Goal: Task Accomplishment & Management: Manage account settings

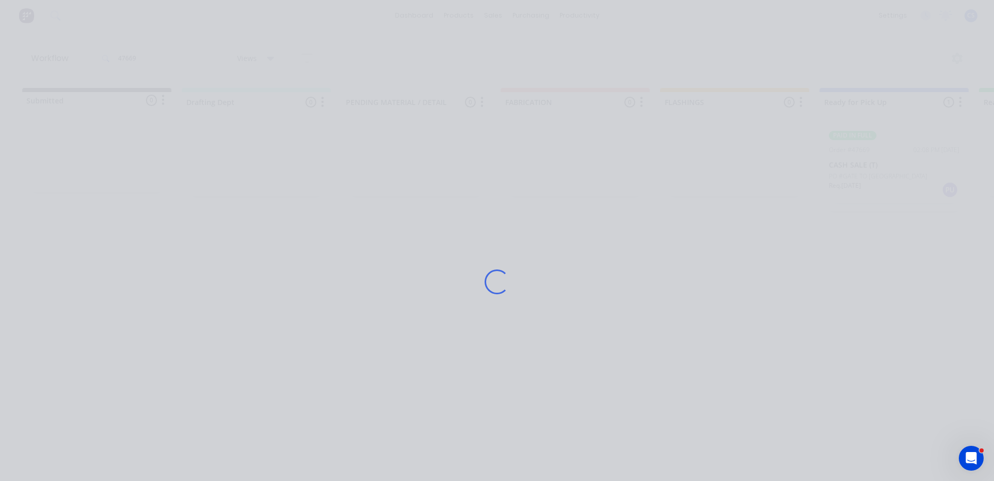
click at [87, 139] on div "Loading..." at bounding box center [497, 281] width 828 height 481
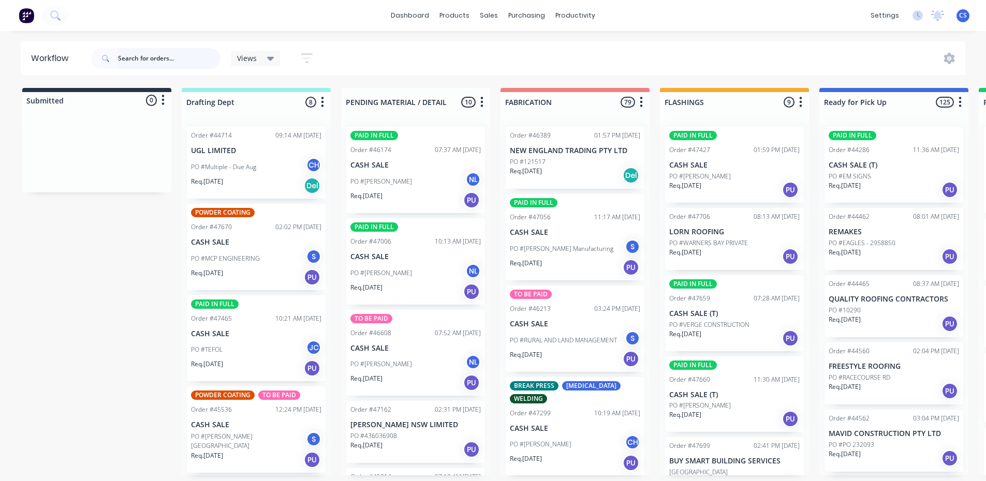
click at [196, 61] on input "text" at bounding box center [169, 58] width 102 height 21
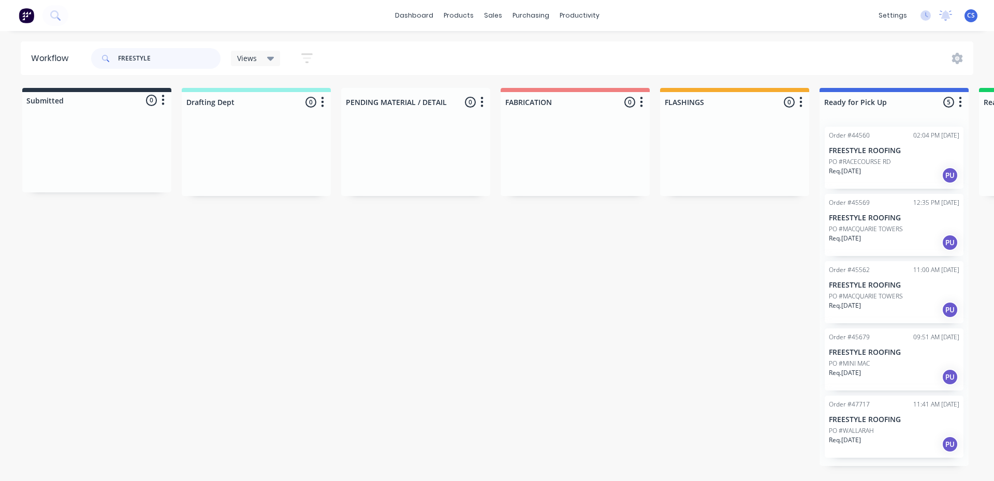
type input "FREESTYLE"
click at [882, 424] on p "FREESTYLE ROOFING" at bounding box center [893, 420] width 130 height 9
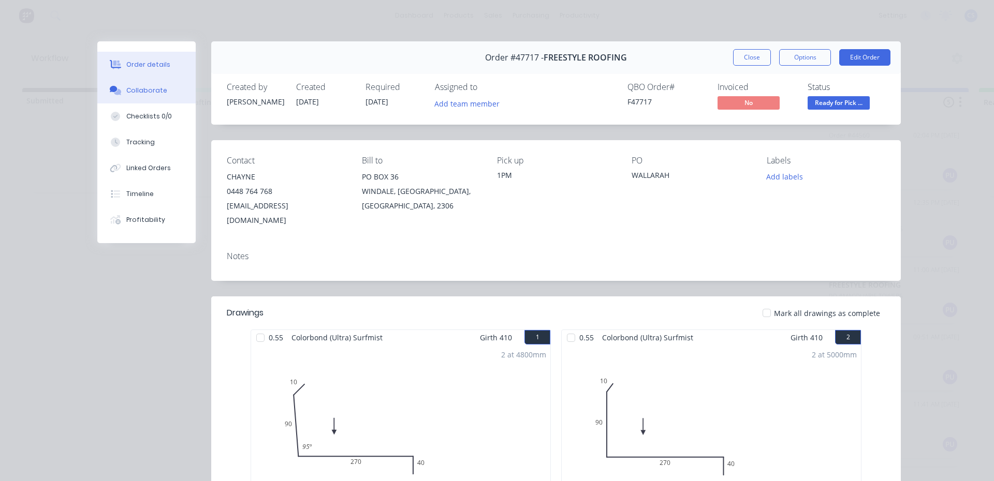
click at [130, 90] on div "Collaborate" at bounding box center [146, 90] width 41 height 9
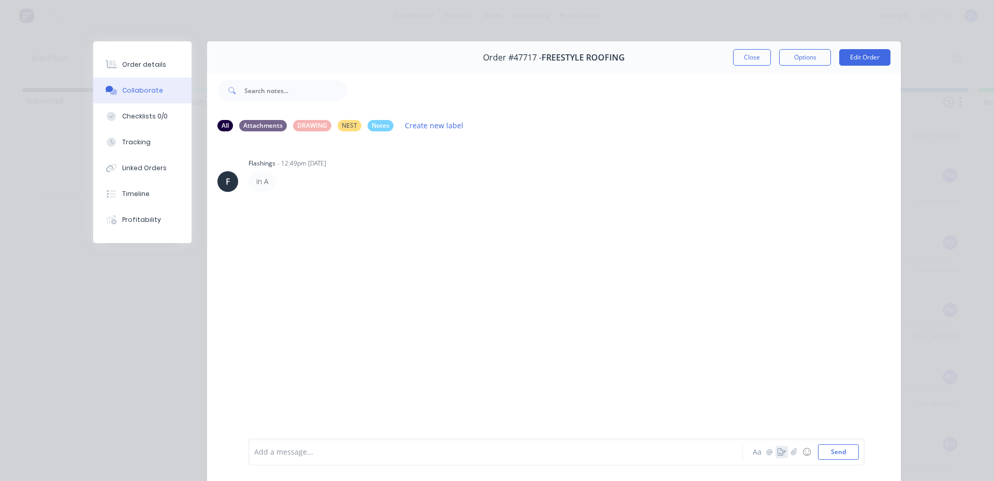
click at [777, 451] on icon "button" at bounding box center [781, 452] width 8 height 7
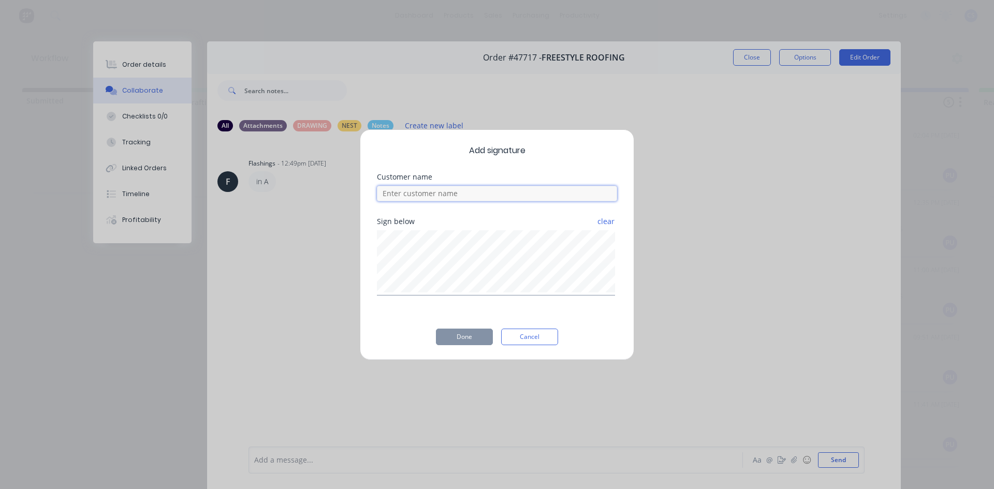
click at [507, 195] on input at bounding box center [497, 194] width 240 height 16
type input "WES"
click at [448, 331] on button "Done" at bounding box center [464, 337] width 57 height 17
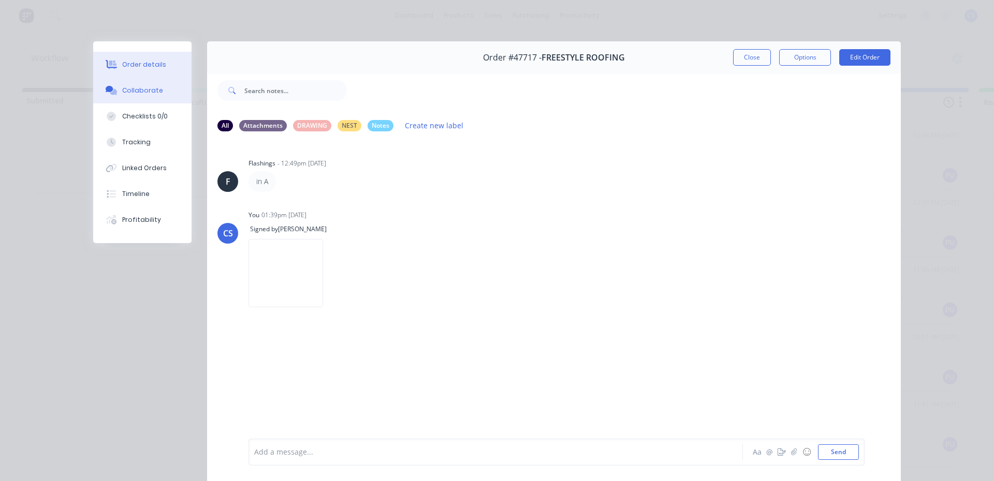
click at [117, 68] on button "Order details" at bounding box center [142, 65] width 98 height 26
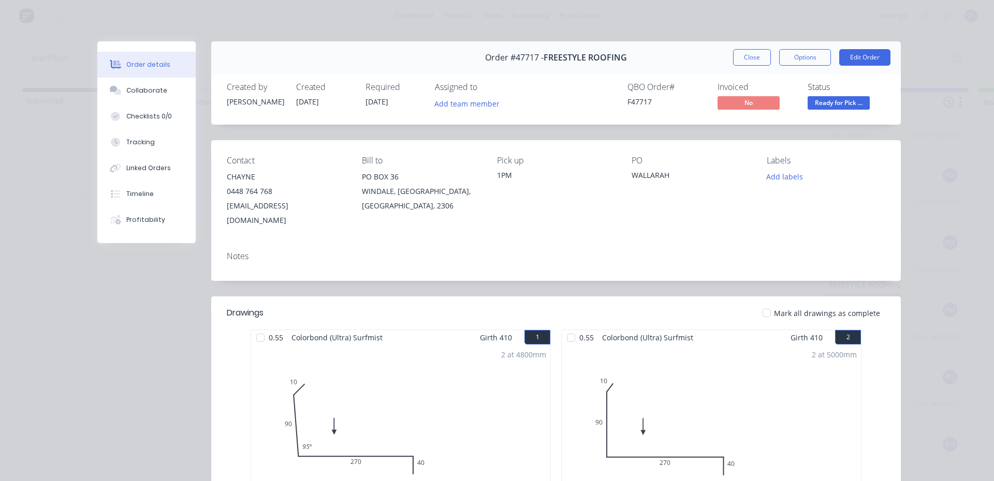
click at [821, 100] on span "Ready for Pick ..." at bounding box center [838, 102] width 62 height 13
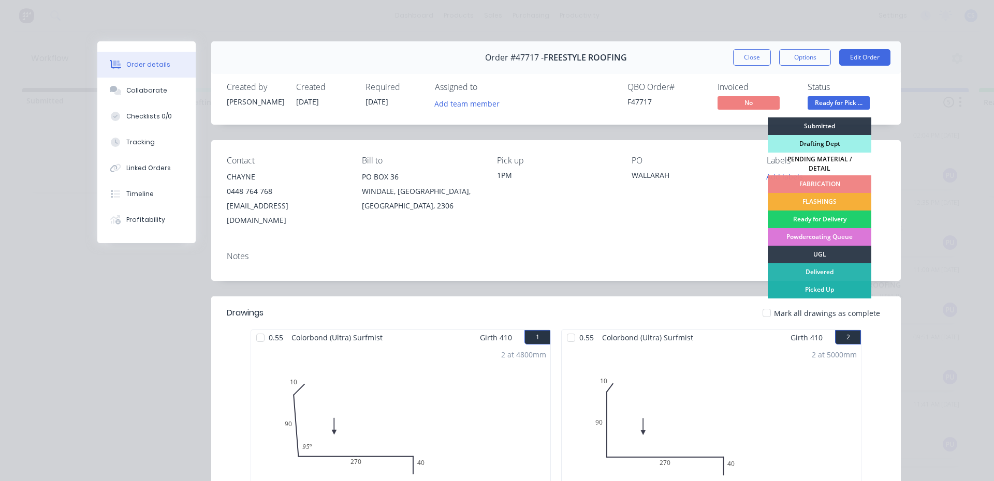
click at [805, 281] on div "Picked Up" at bounding box center [818, 290] width 103 height 18
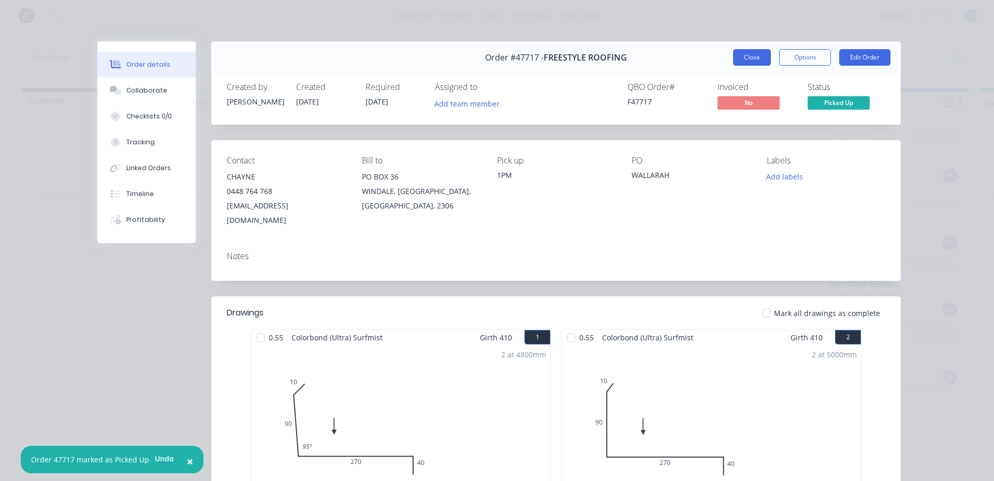
click at [747, 57] on button "Close" at bounding box center [752, 57] width 38 height 17
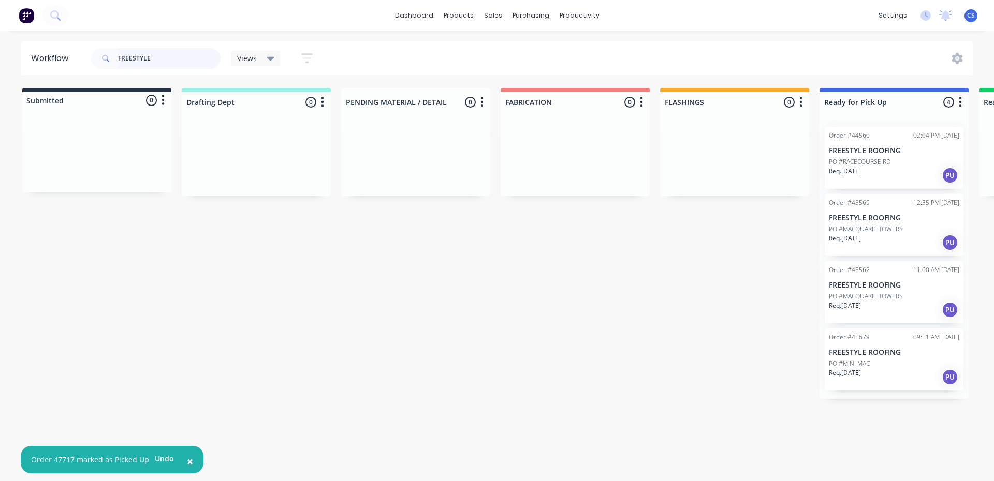
drag, startPoint x: 155, startPoint y: 58, endPoint x: 0, endPoint y: 58, distance: 154.7
click at [0, 58] on div "Workflow FREESTYLE Views Save new view None (Default) edit Nilesh edit Producti…" at bounding box center [497, 58] width 994 height 34
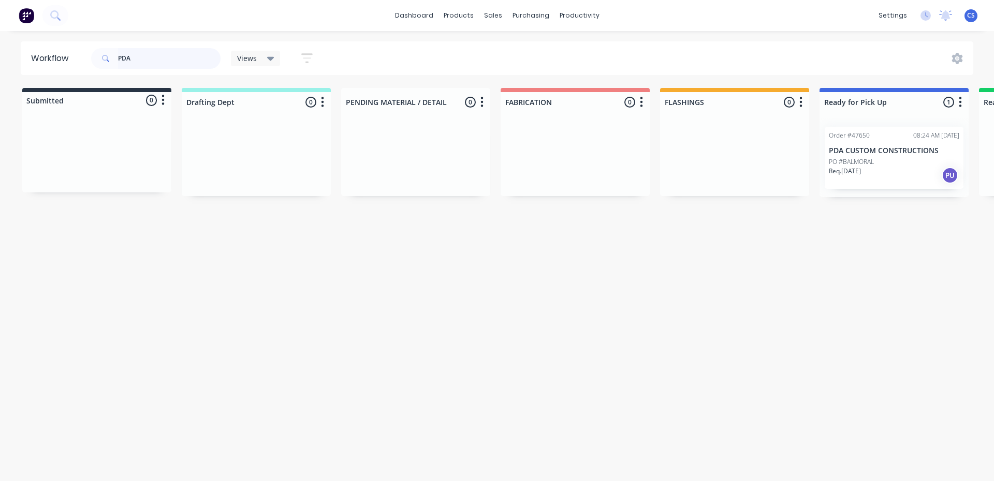
type input "PDA"
click at [851, 168] on p "Req. 10/09/25" at bounding box center [844, 171] width 32 height 9
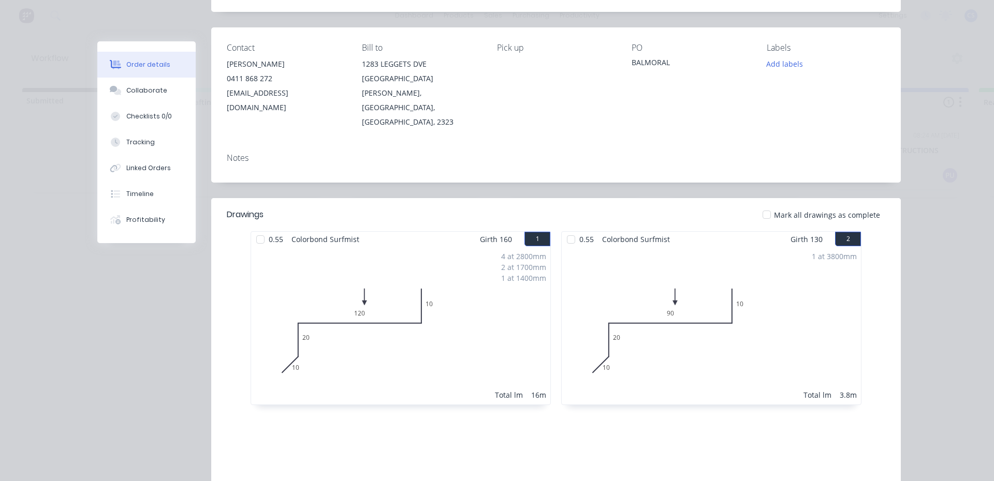
scroll to position [103, 0]
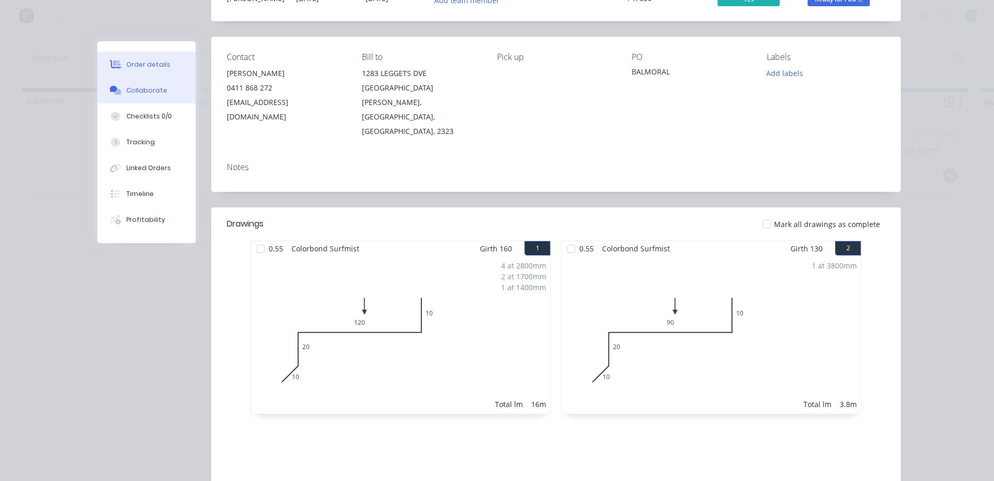
click at [136, 91] on div "Collaborate" at bounding box center [146, 90] width 41 height 9
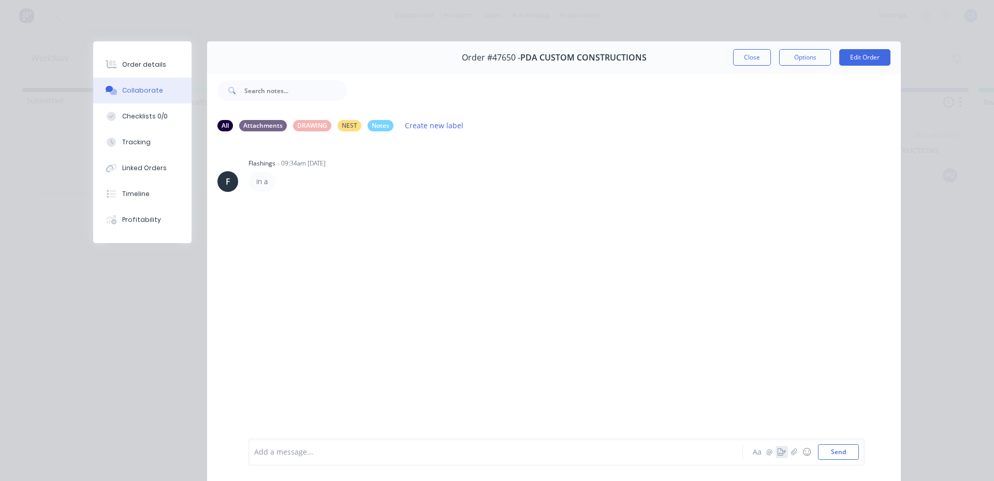
click at [777, 453] on icon "button" at bounding box center [781, 452] width 8 height 7
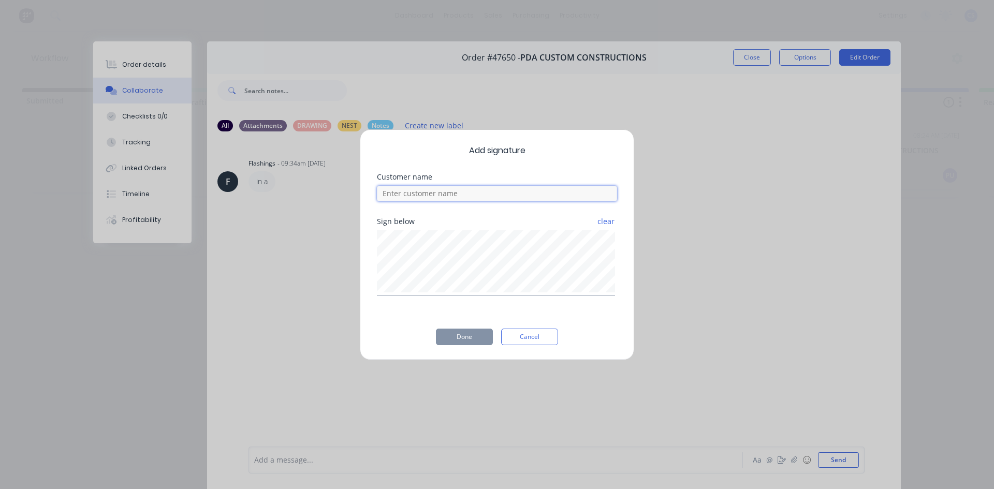
click at [432, 194] on input at bounding box center [497, 194] width 240 height 16
type input "JOHNO"
click at [466, 335] on button "Done" at bounding box center [464, 337] width 57 height 17
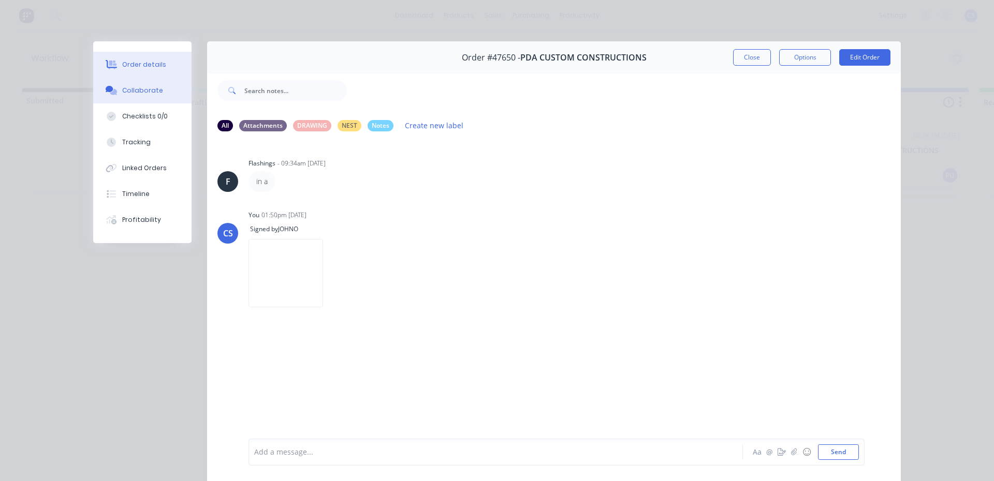
click at [140, 60] on div "Order details" at bounding box center [144, 64] width 44 height 9
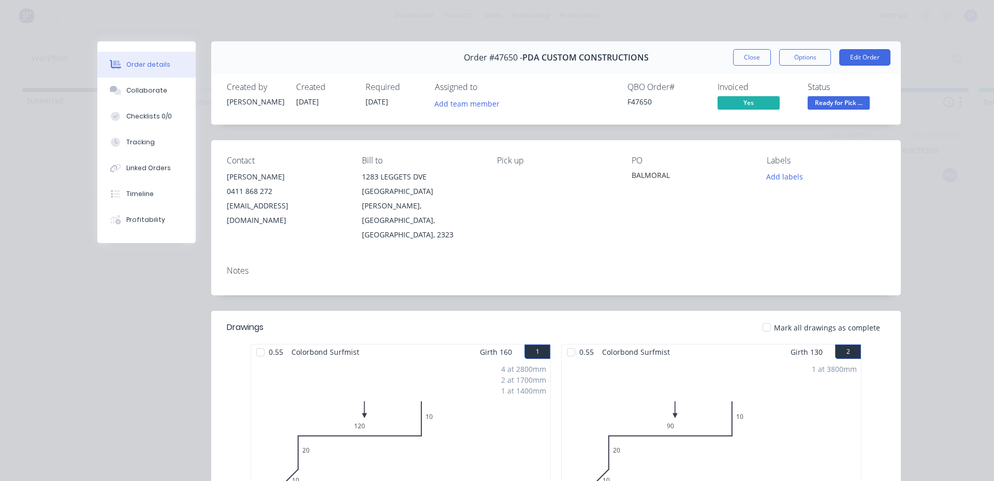
click at [838, 102] on span "Ready for Pick ..." at bounding box center [838, 102] width 62 height 13
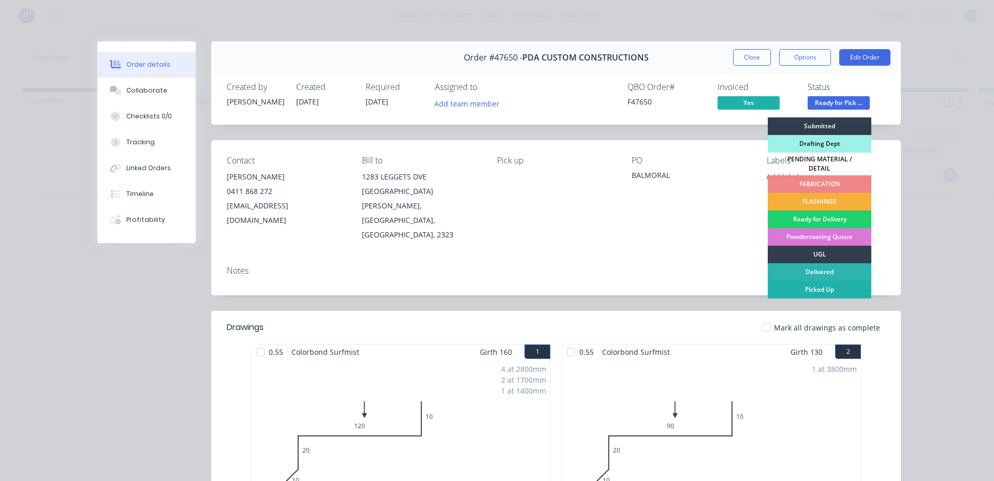
click at [823, 281] on div "Picked Up" at bounding box center [818, 290] width 103 height 18
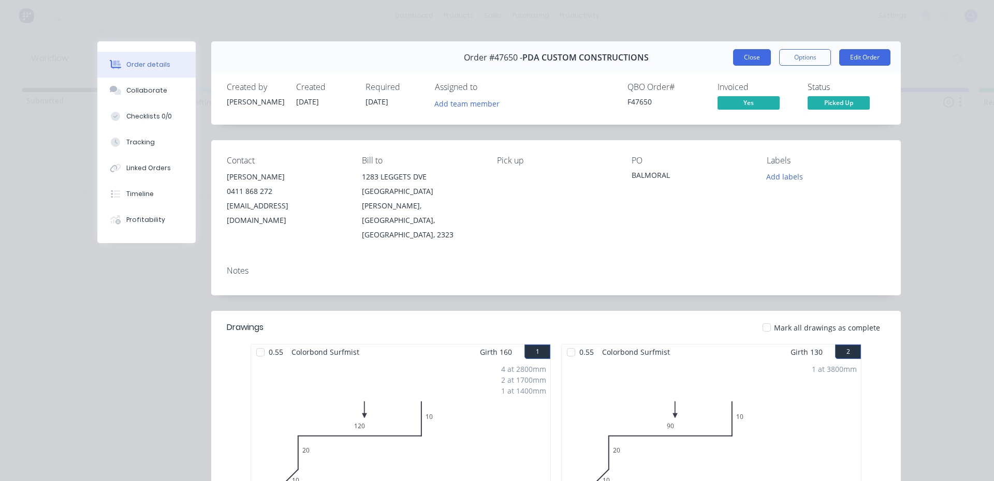
click at [736, 60] on button "Close" at bounding box center [752, 57] width 38 height 17
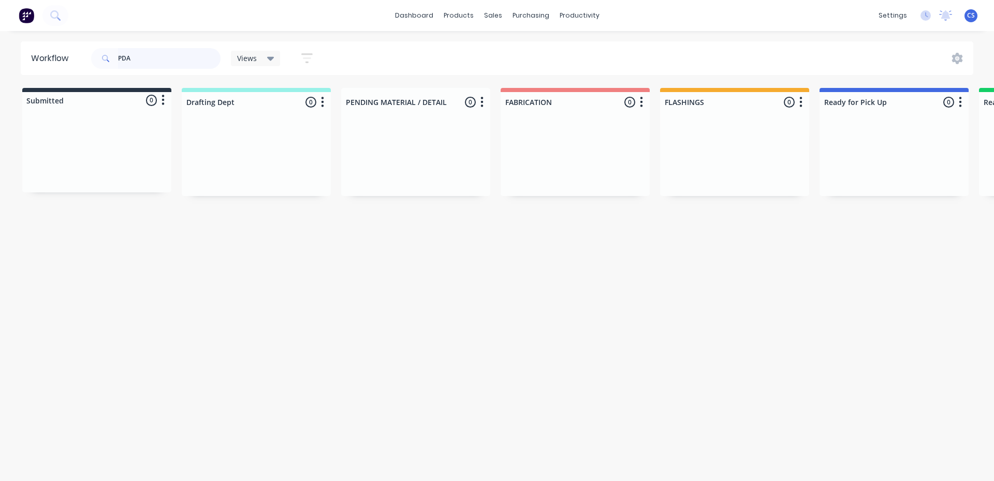
drag, startPoint x: 199, startPoint y: 63, endPoint x: 61, endPoint y: 30, distance: 142.0
click at [61, 45] on header "Workflow PDA Views Save new view None (Default) edit Nilesh edit Production edi…" at bounding box center [497, 58] width 953 height 34
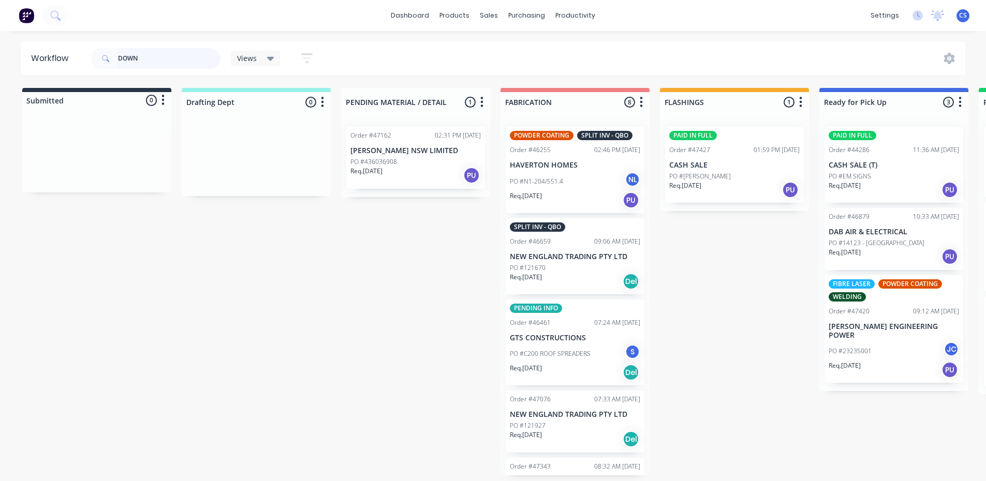
type input "DOWN"
click at [861, 361] on p "Req. 19/09/25" at bounding box center [844, 365] width 32 height 9
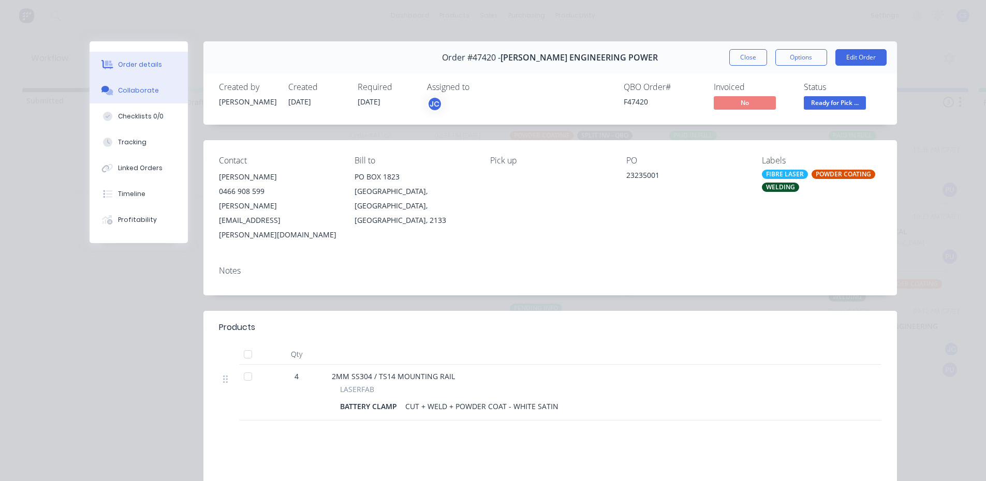
click at [120, 95] on button "Collaborate" at bounding box center [139, 91] width 98 height 26
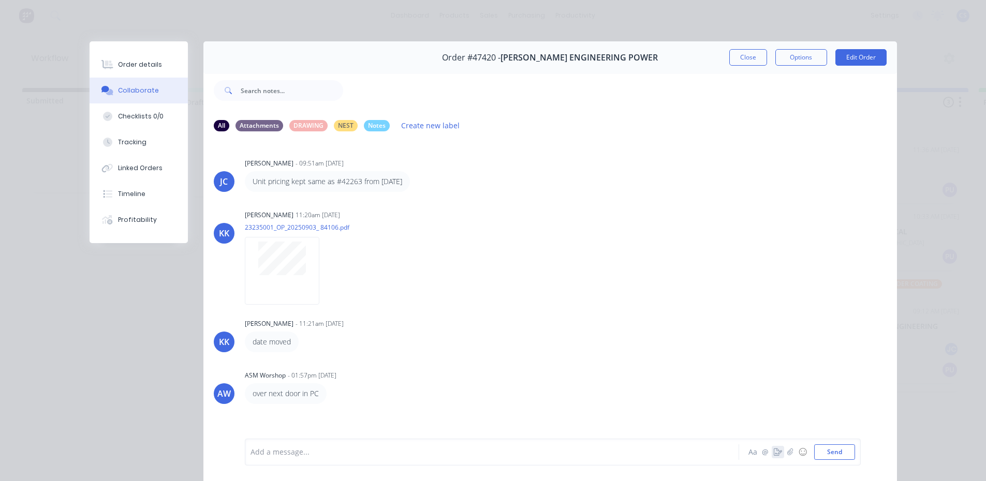
click at [774, 449] on icon "button" at bounding box center [778, 452] width 8 height 7
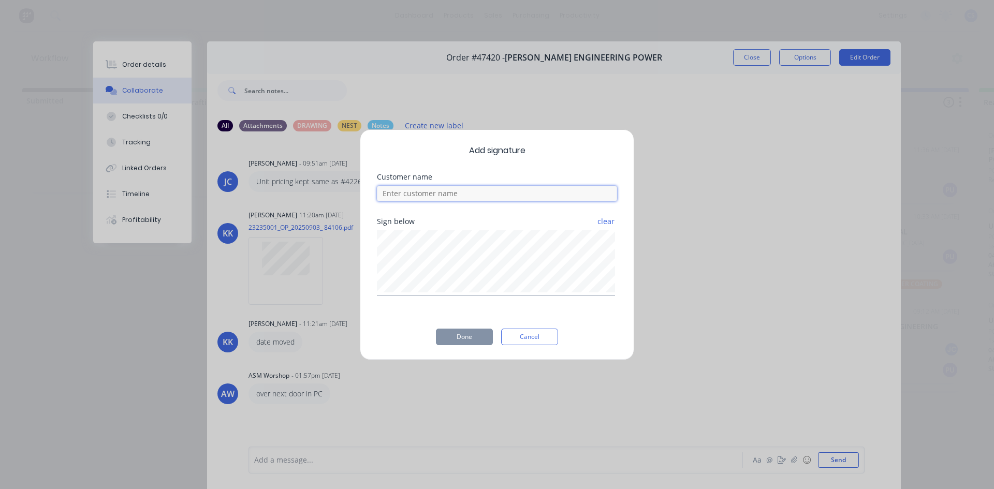
click at [490, 200] on input at bounding box center [497, 194] width 240 height 16
type input "DALE"
click at [457, 339] on button "Done" at bounding box center [464, 337] width 57 height 17
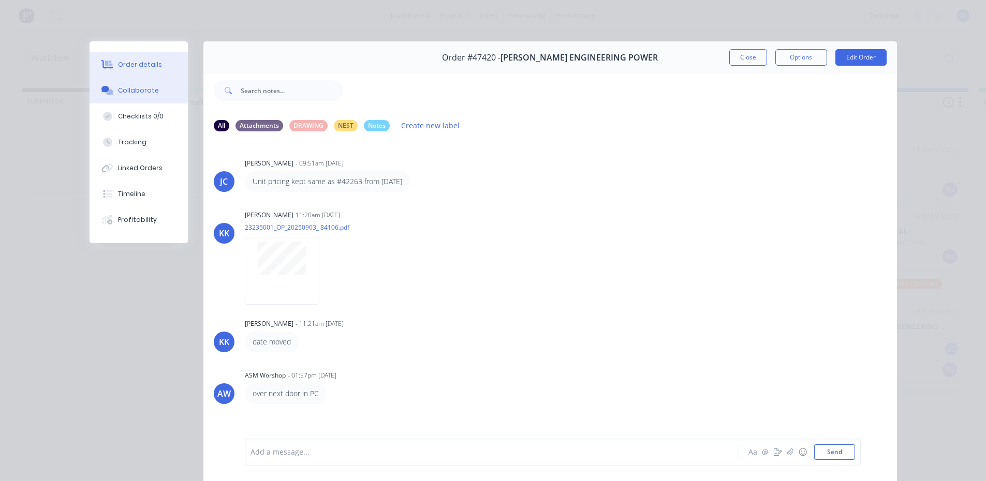
click at [149, 67] on div "Order details" at bounding box center [140, 64] width 44 height 9
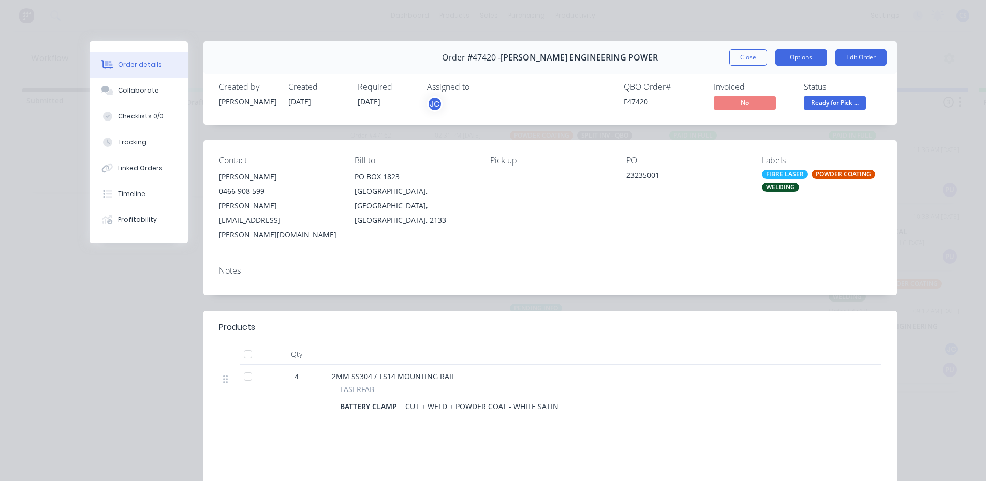
click at [814, 60] on button "Options" at bounding box center [801, 57] width 52 height 17
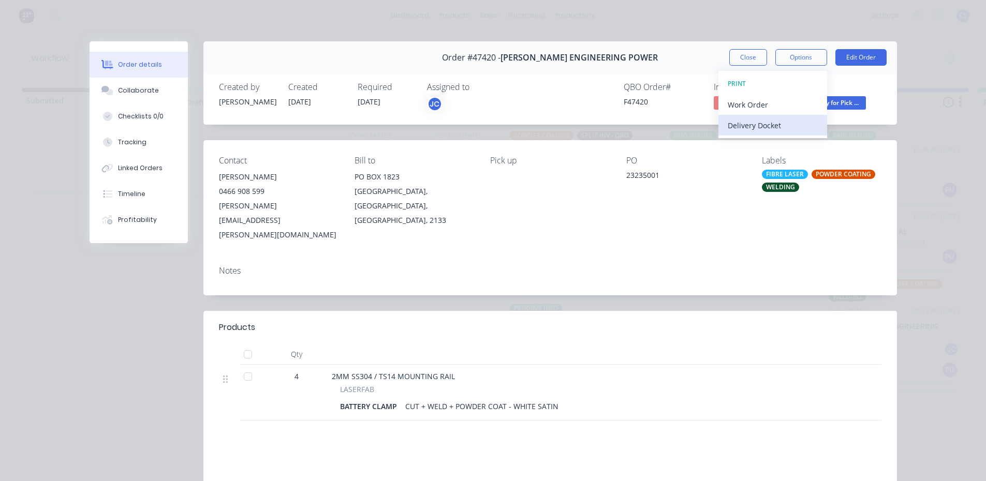
click at [767, 127] on div "Delivery Docket" at bounding box center [773, 125] width 90 height 15
click at [752, 125] on div "Standard" at bounding box center [773, 125] width 90 height 15
click at [844, 105] on span "Ready for Pick ..." at bounding box center [835, 102] width 62 height 13
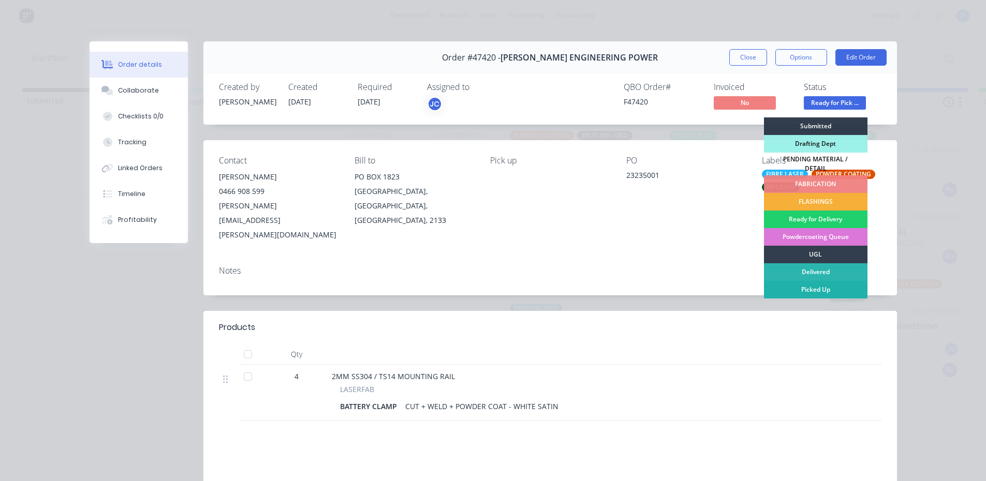
click at [787, 286] on div "Picked Up" at bounding box center [815, 290] width 103 height 18
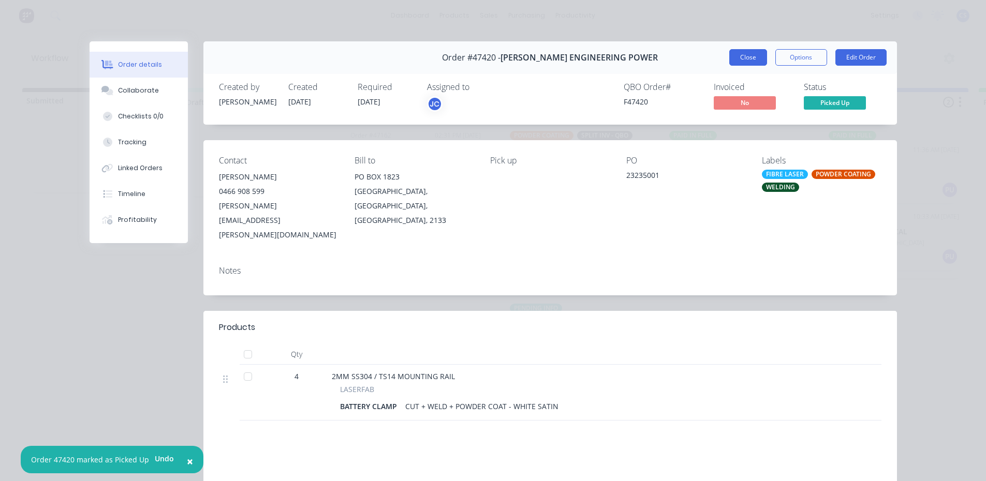
click at [738, 57] on button "Close" at bounding box center [748, 57] width 38 height 17
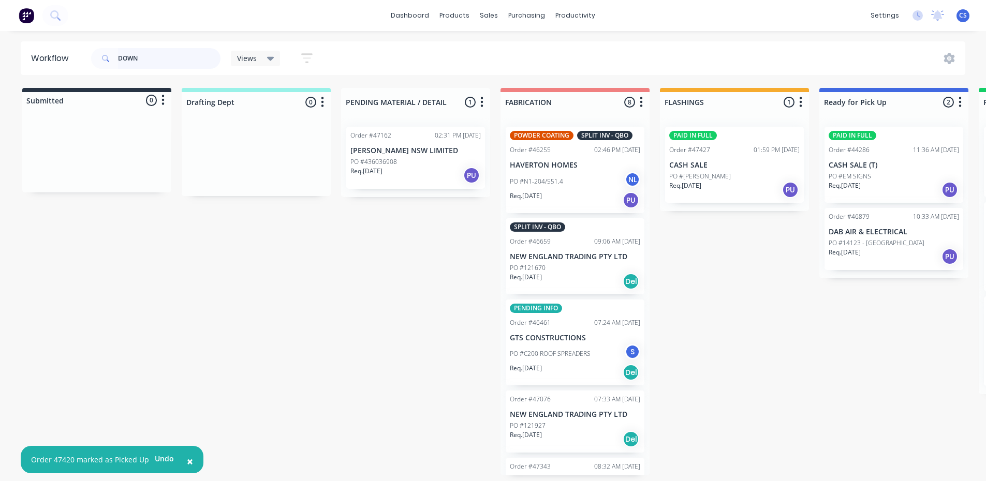
drag, startPoint x: 177, startPoint y: 57, endPoint x: 62, endPoint y: 26, distance: 120.0
click at [62, 32] on div "× Order 47420 marked as Picked Up Undo dashboard products sales purchasing prod…" at bounding box center [493, 209] width 986 height 419
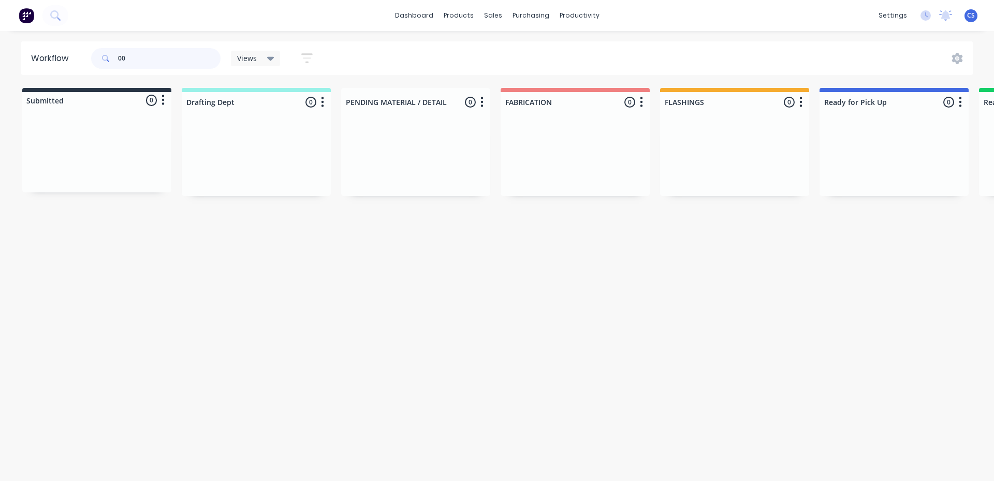
type input "0"
type input "JAYDAN"
click at [850, 164] on p "CASH SALE (T)" at bounding box center [893, 165] width 130 height 9
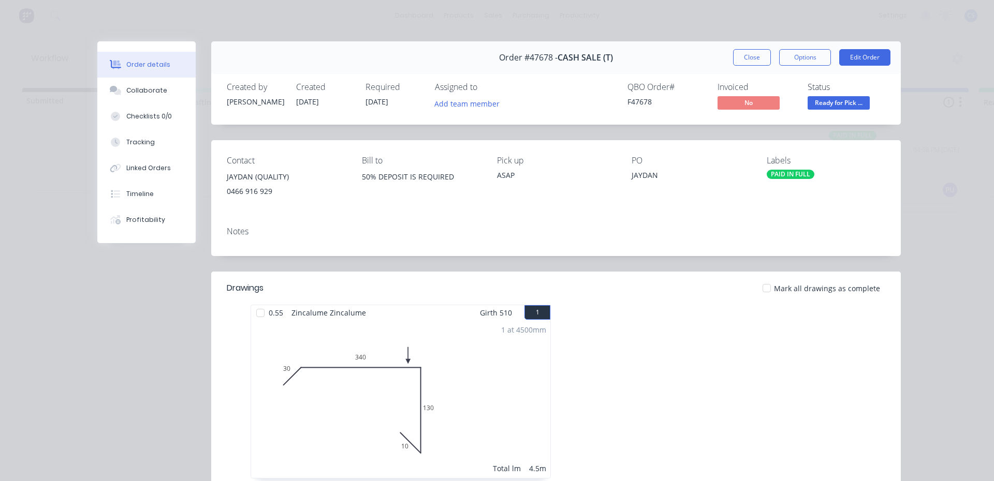
scroll to position [52, 0]
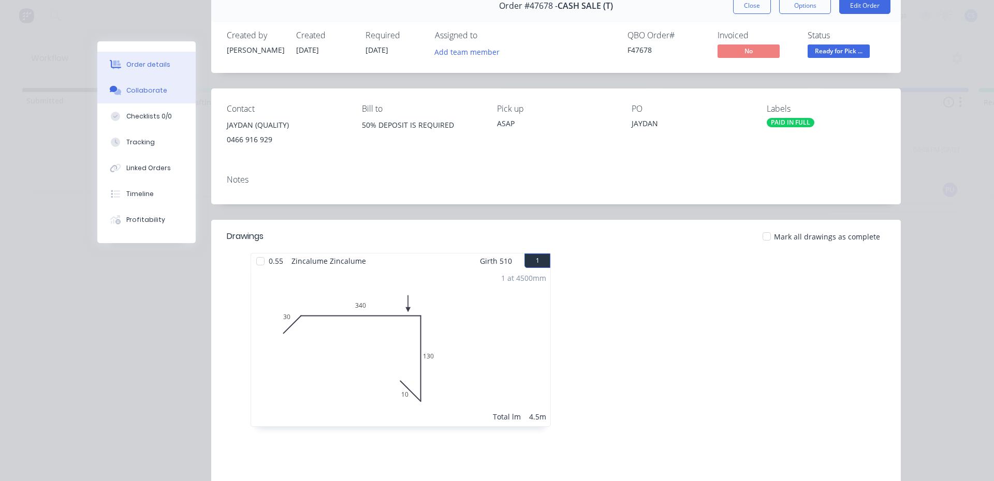
click at [137, 98] on button "Collaborate" at bounding box center [146, 91] width 98 height 26
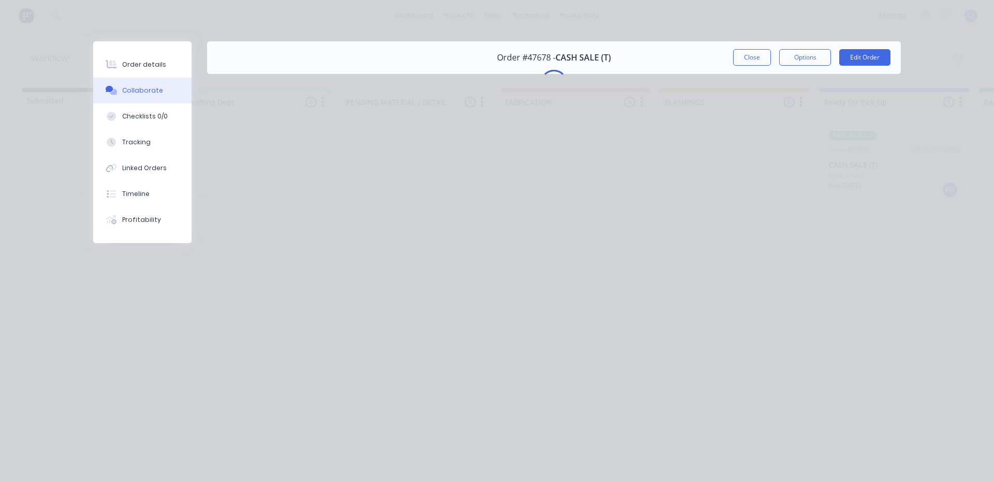
scroll to position [0, 0]
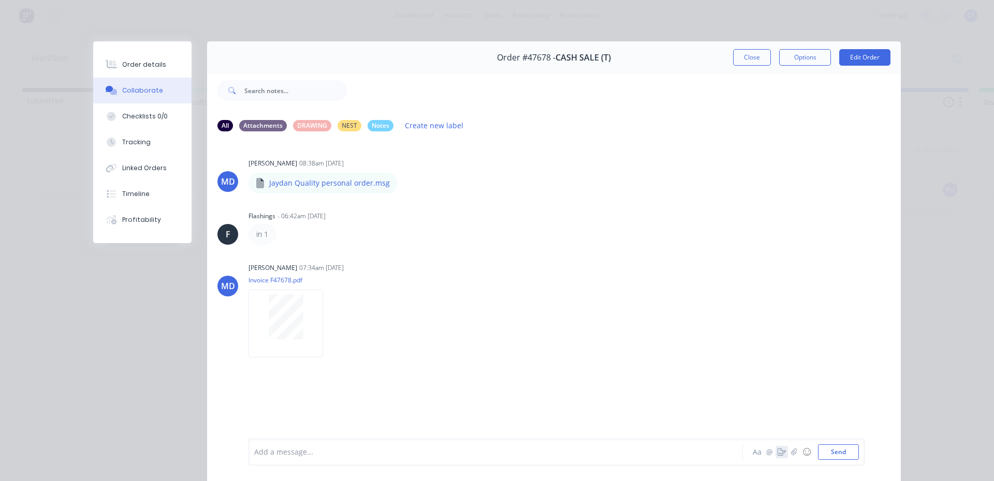
click at [778, 456] on button "button" at bounding box center [781, 452] width 12 height 12
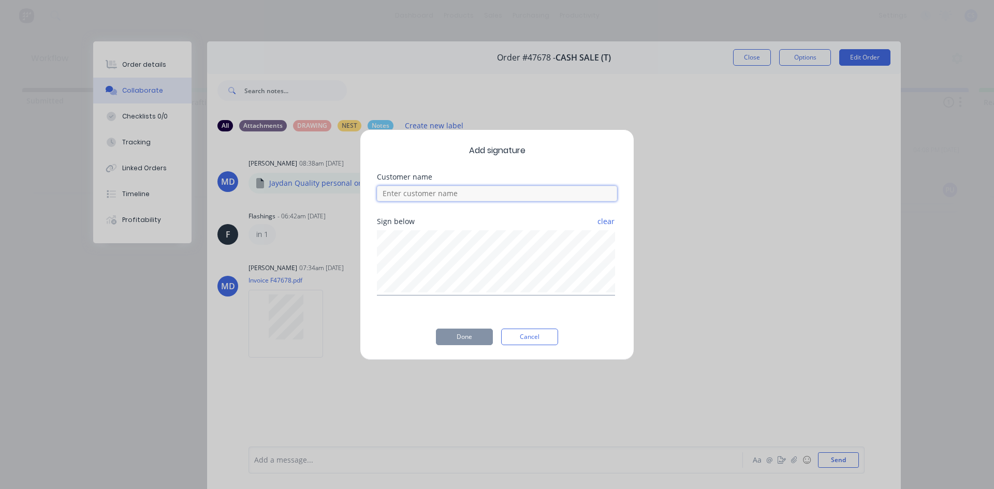
click at [490, 197] on input at bounding box center [497, 194] width 240 height 16
type input "JAYDAN"
click at [482, 344] on button "Done" at bounding box center [464, 337] width 57 height 17
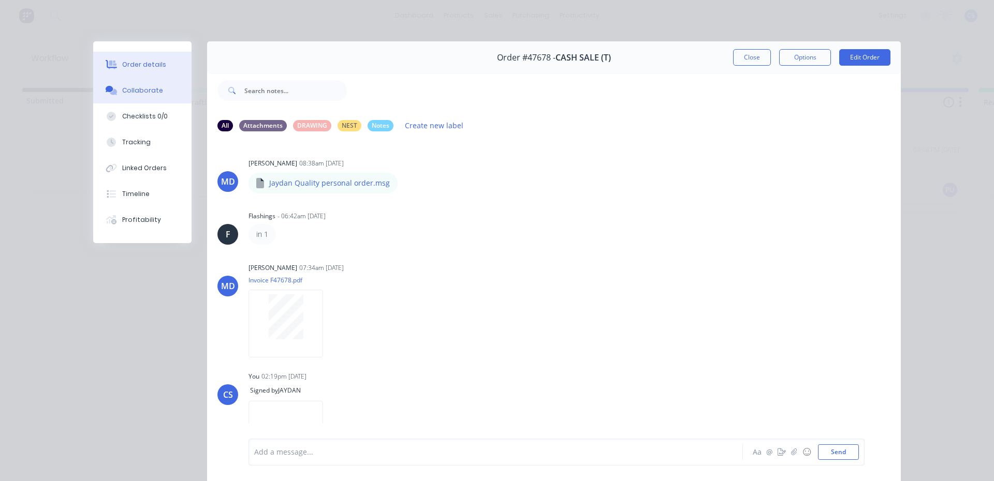
click at [135, 69] on div "Order details" at bounding box center [144, 64] width 44 height 9
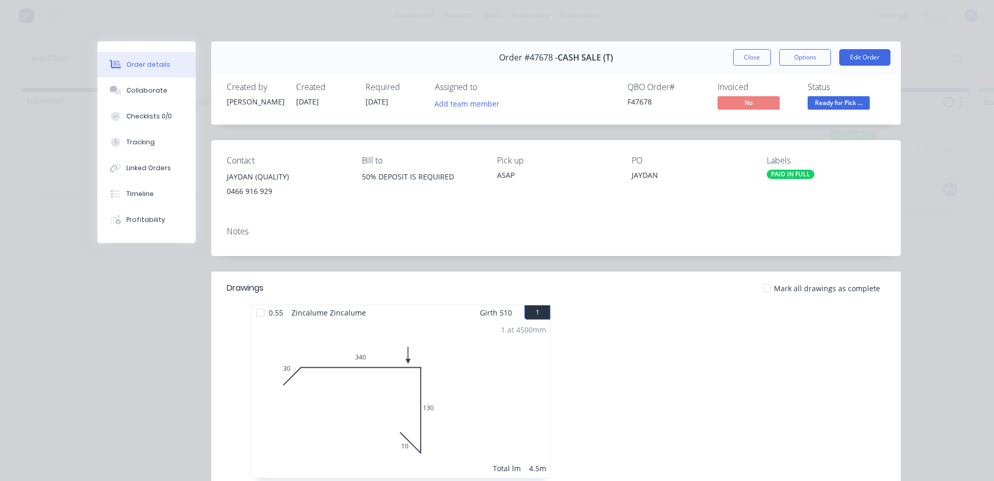
click at [844, 101] on span "Ready for Pick ..." at bounding box center [838, 102] width 62 height 13
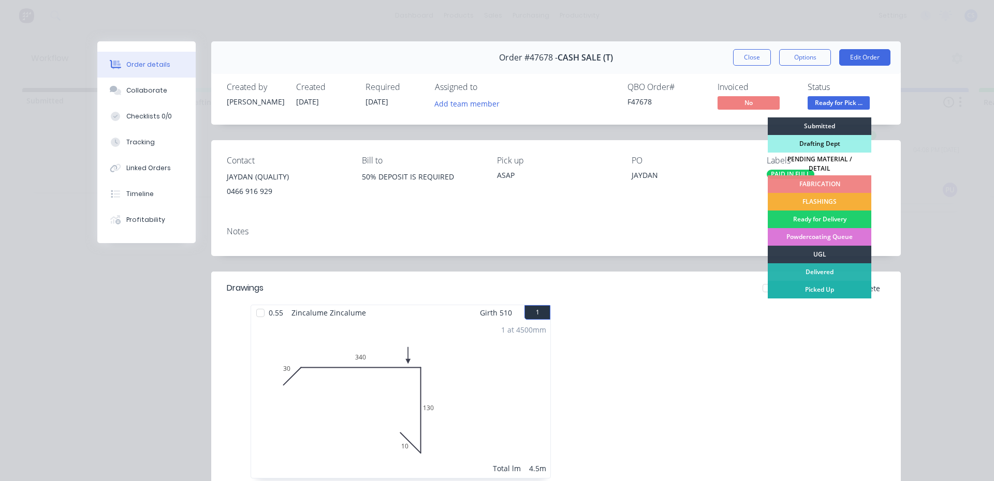
click at [813, 282] on div "Picked Up" at bounding box center [818, 290] width 103 height 18
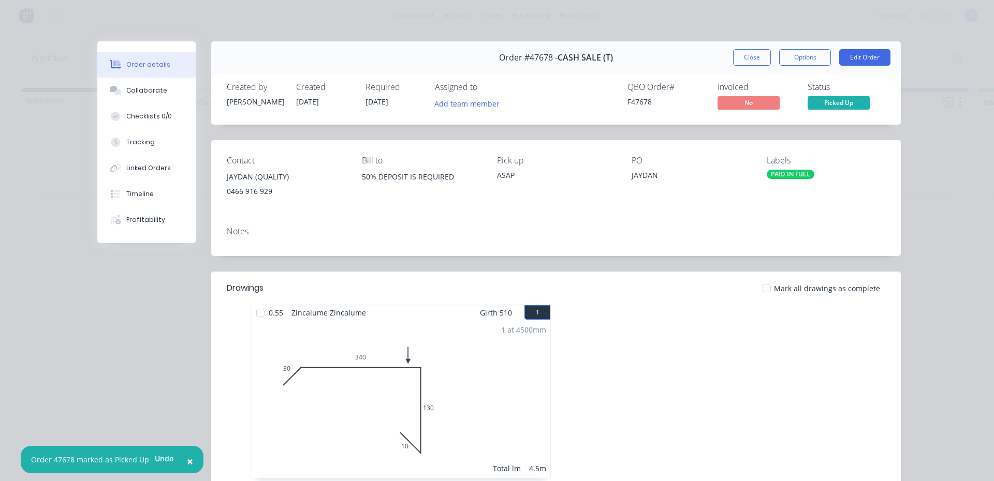
drag, startPoint x: 754, startPoint y: 50, endPoint x: 238, endPoint y: 58, distance: 516.0
click at [733, 56] on button "Close" at bounding box center [752, 57] width 38 height 17
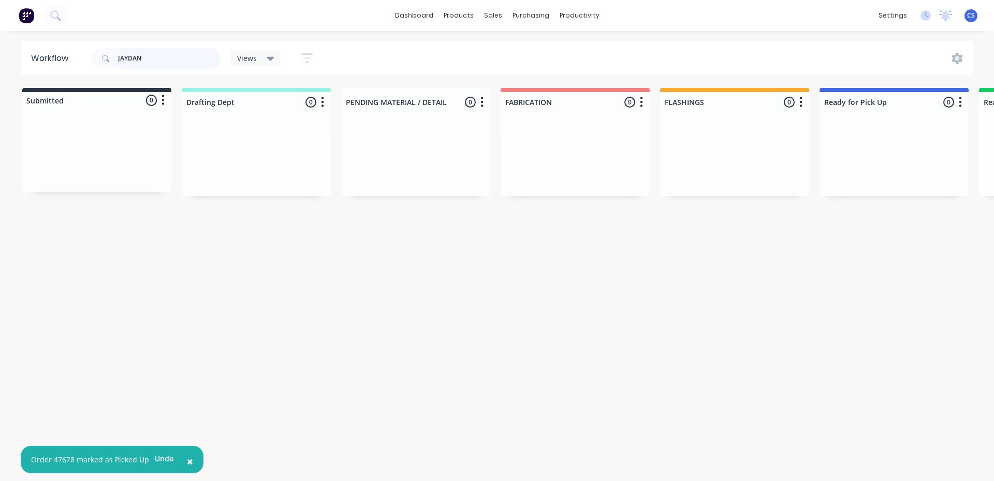
drag, startPoint x: 191, startPoint y: 61, endPoint x: 0, endPoint y: 51, distance: 191.2
click at [0, 51] on div "Workflow JAYDAN Views Save new view None (Default) edit Nilesh edit Production …" at bounding box center [497, 58] width 994 height 34
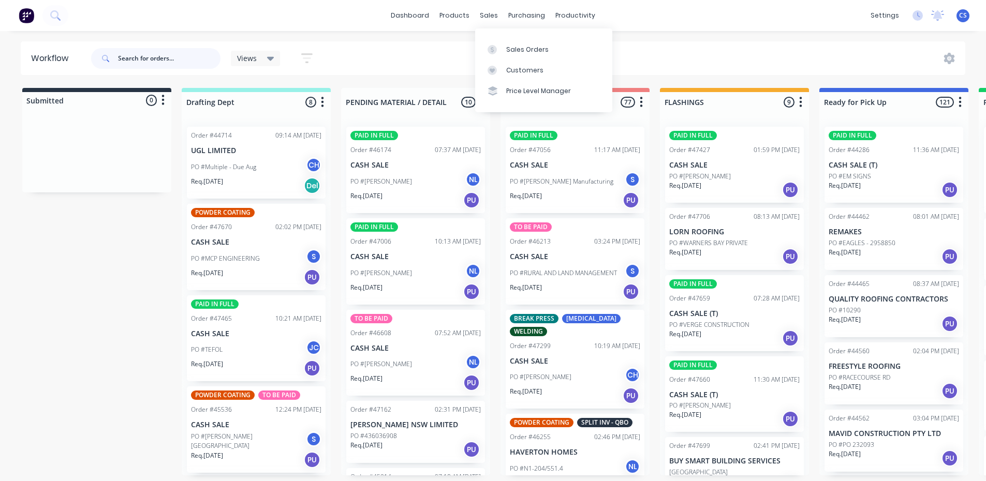
click at [171, 53] on input "text" at bounding box center [169, 58] width 102 height 21
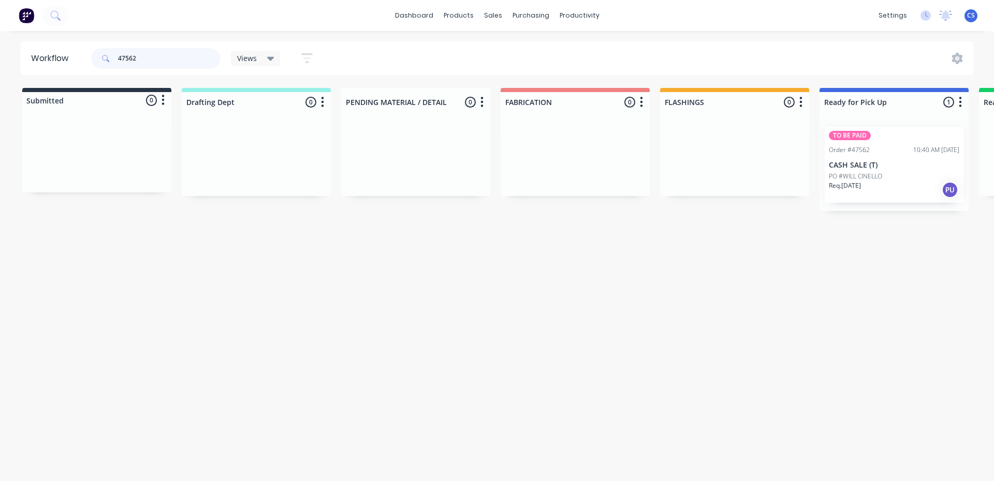
type input "47562"
click at [878, 180] on p "PO #WILL CINELLO" at bounding box center [854, 176] width 53 height 9
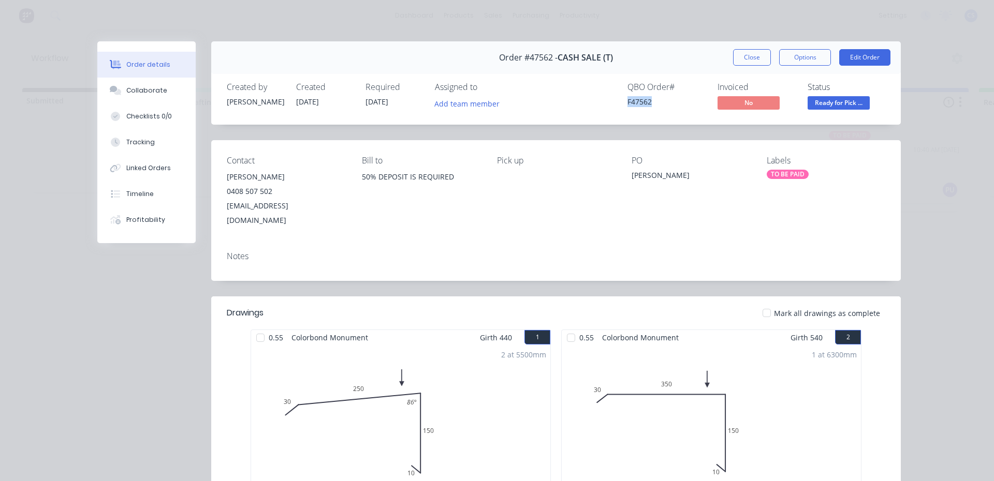
drag, startPoint x: 621, startPoint y: 101, endPoint x: 656, endPoint y: 102, distance: 35.2
click at [656, 102] on div "QBO Order # F47562 Invoiced No Status Ready for Pick ..." at bounding box center [711, 97] width 347 height 30
click at [136, 83] on button "Collaborate" at bounding box center [146, 91] width 98 height 26
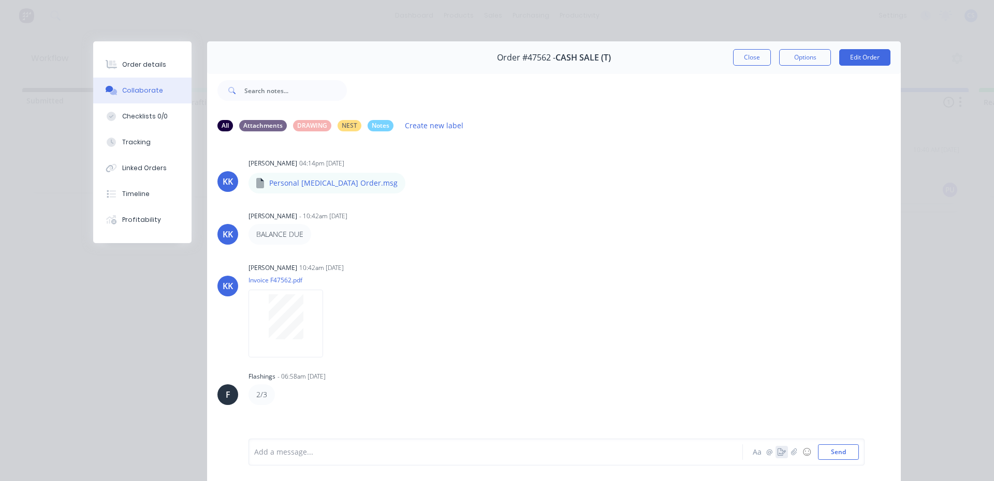
click at [777, 450] on icon "button" at bounding box center [781, 452] width 8 height 7
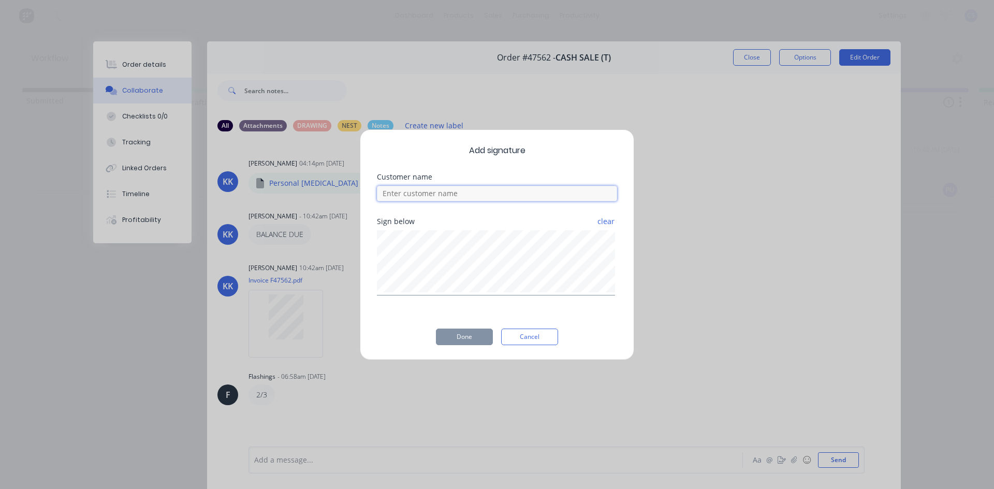
click at [505, 194] on input at bounding box center [497, 194] width 240 height 16
type input "WILL"
click at [449, 329] on button "Done" at bounding box center [464, 337] width 57 height 17
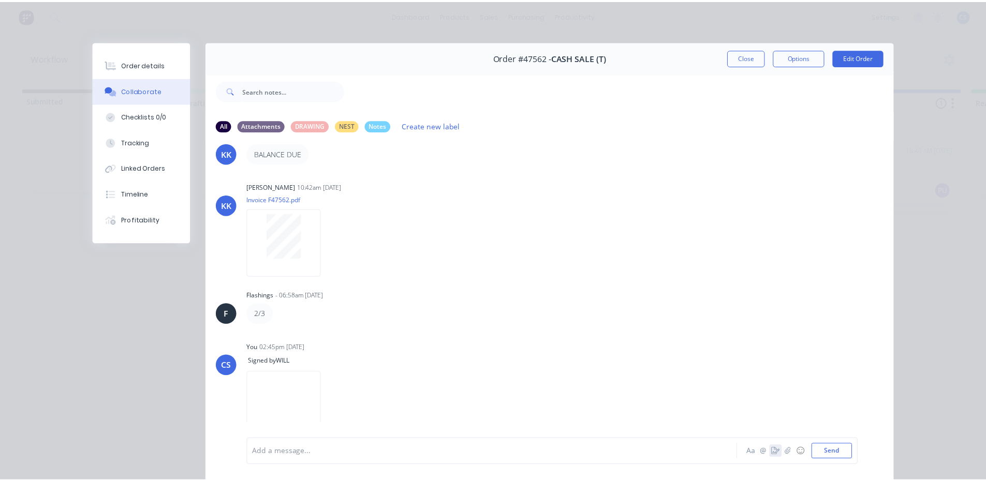
scroll to position [55, 0]
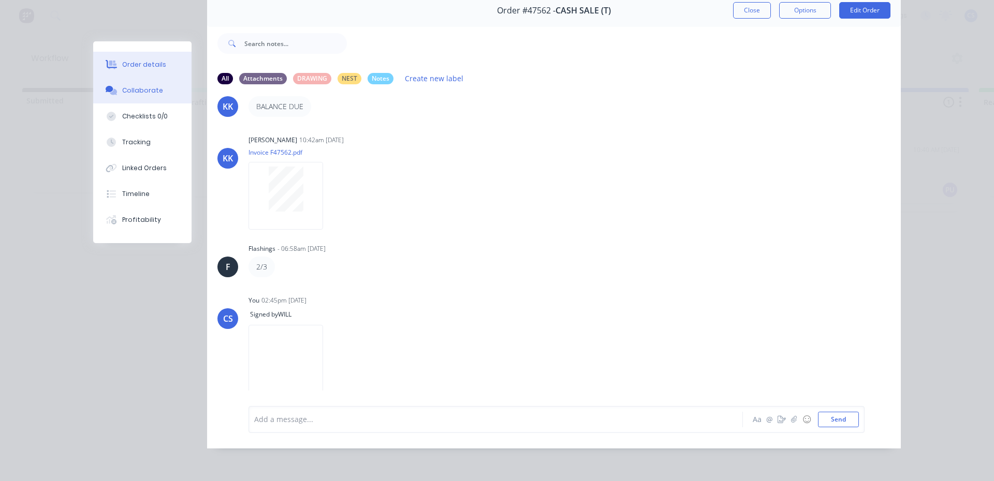
click at [149, 61] on div "Order details" at bounding box center [144, 64] width 44 height 9
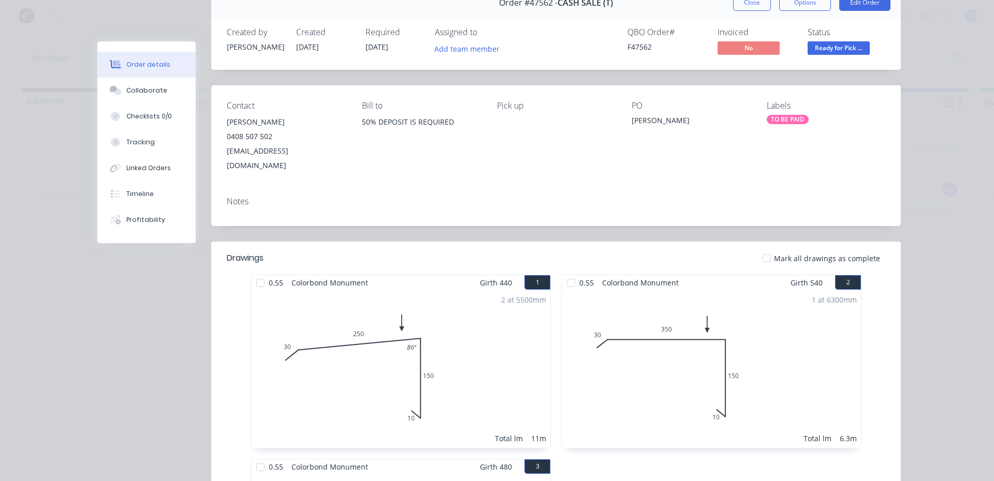
click at [848, 49] on span "Ready for Pick ..." at bounding box center [838, 47] width 62 height 13
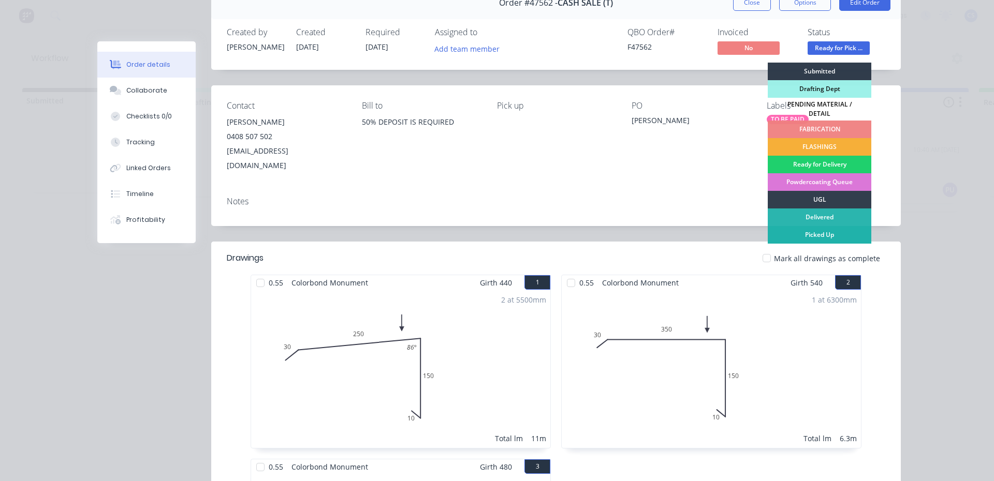
click at [806, 231] on div "Picked Up" at bounding box center [818, 235] width 103 height 18
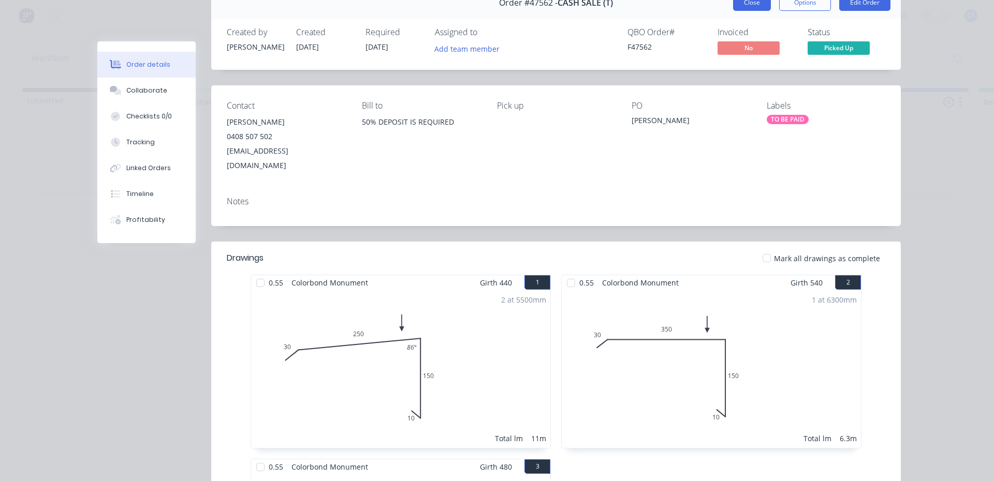
click at [738, 4] on button "Close" at bounding box center [752, 2] width 38 height 17
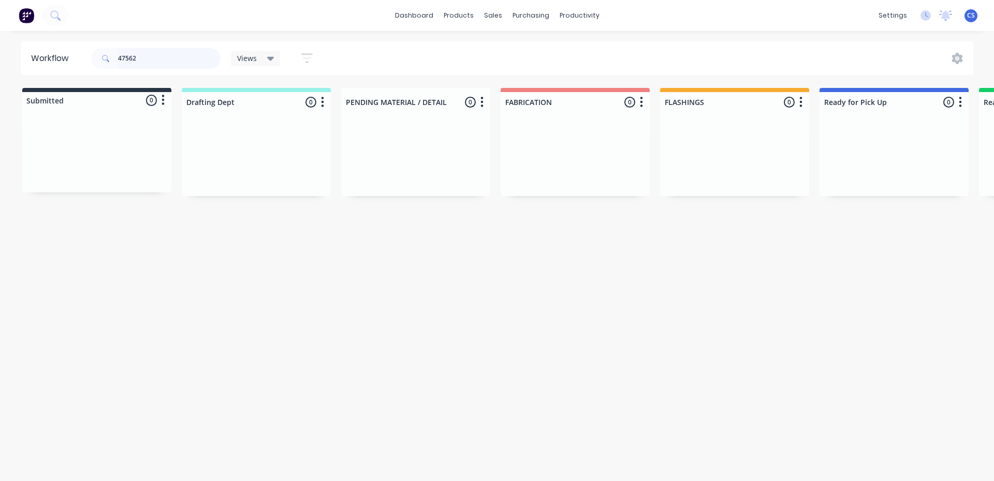
drag, startPoint x: 168, startPoint y: 56, endPoint x: 20, endPoint y: 62, distance: 148.6
click at [20, 62] on div "Workflow 47562 Views Save new view None (Default) edit Nilesh edit Production e…" at bounding box center [497, 58] width 994 height 34
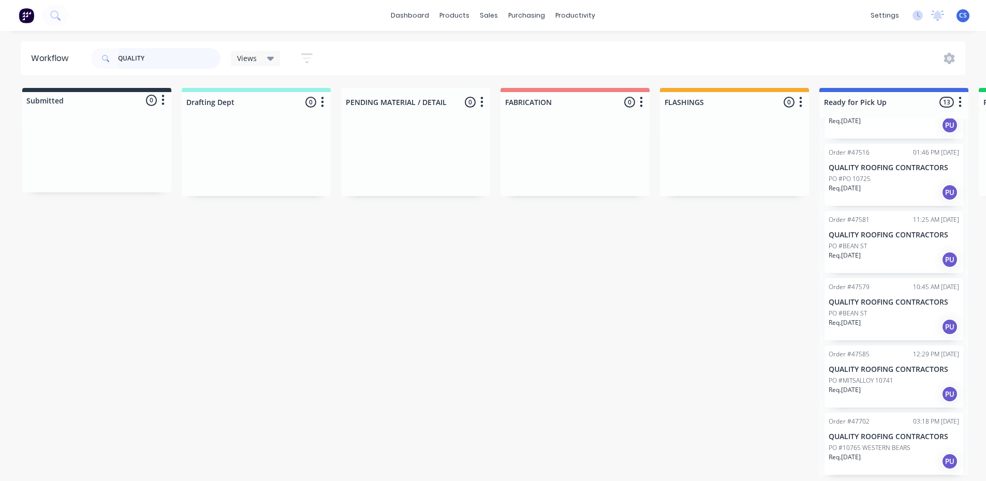
scroll to position [2, 0]
type input "QUALITY"
click at [879, 457] on div "Req. 11/09/25 PU" at bounding box center [893, 462] width 130 height 18
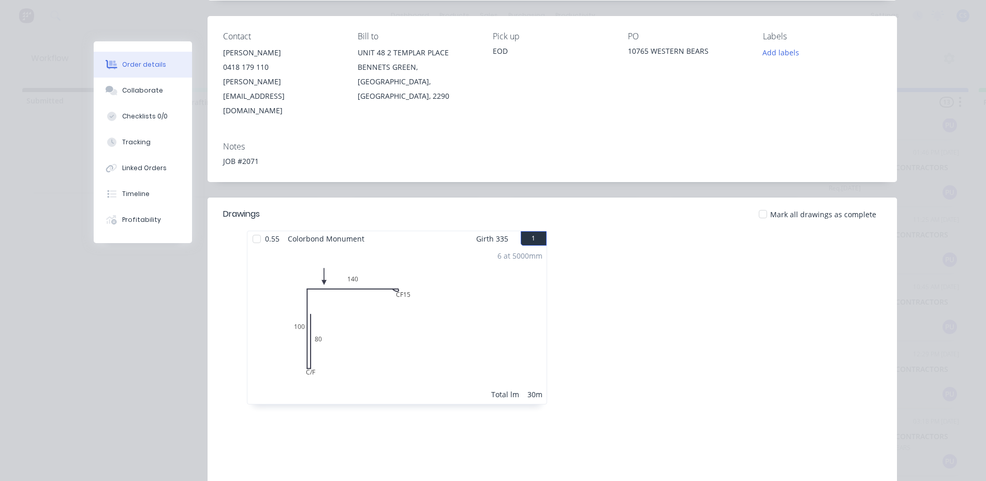
scroll to position [223, 0]
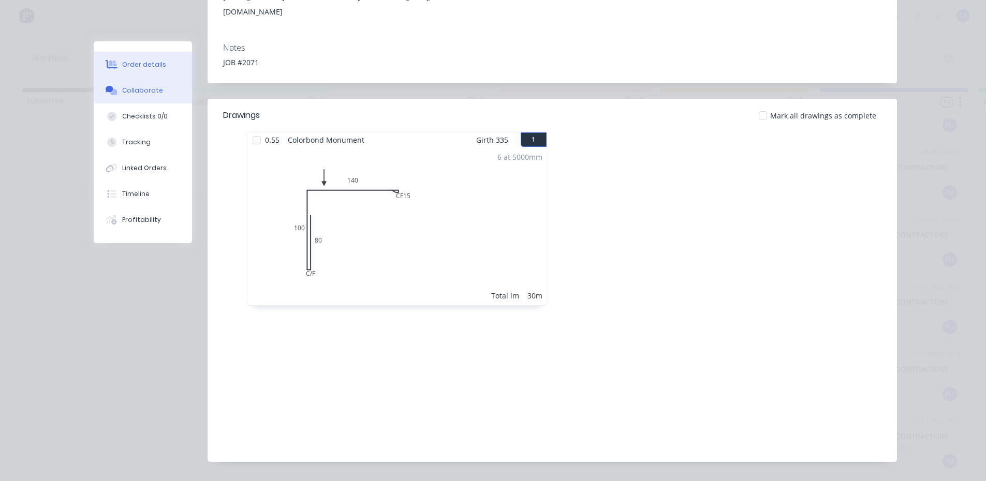
click at [160, 86] on button "Collaborate" at bounding box center [143, 91] width 98 height 26
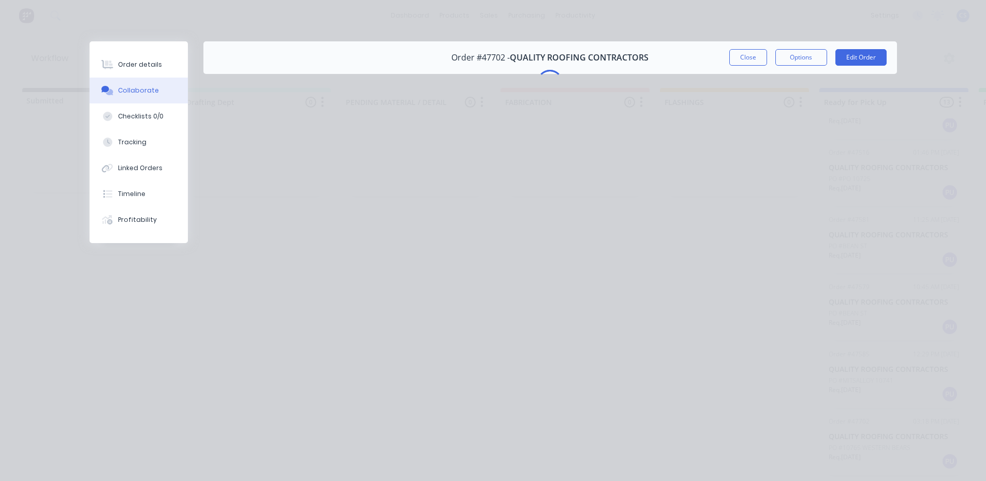
scroll to position [0, 0]
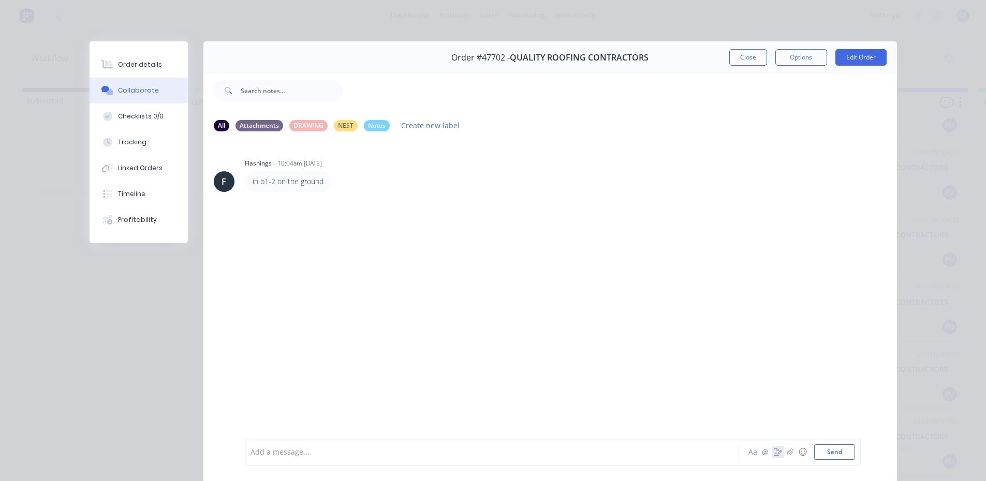
click at [774, 453] on icon "button" at bounding box center [778, 452] width 8 height 7
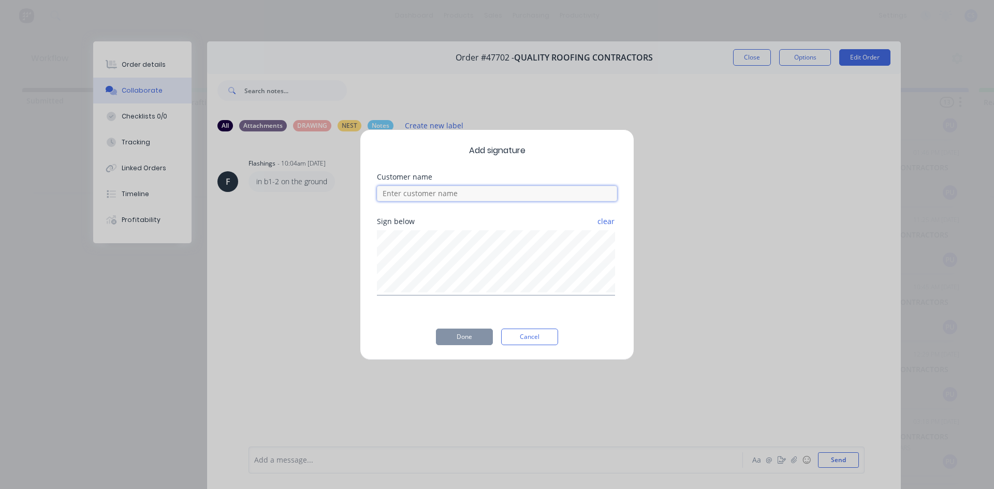
click at [460, 197] on input at bounding box center [497, 194] width 240 height 16
type input "SCOTT"
click at [469, 344] on button "Done" at bounding box center [464, 337] width 57 height 17
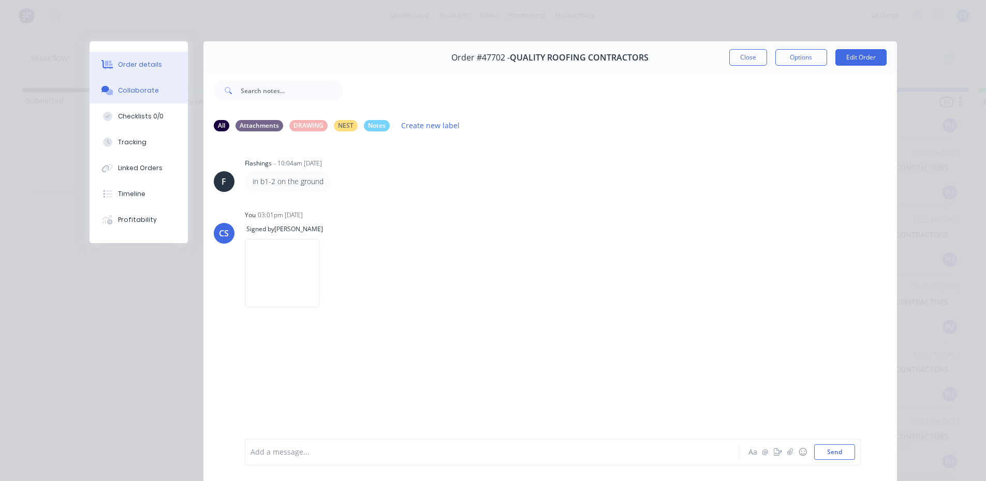
click at [141, 52] on button "Order details" at bounding box center [139, 65] width 98 height 26
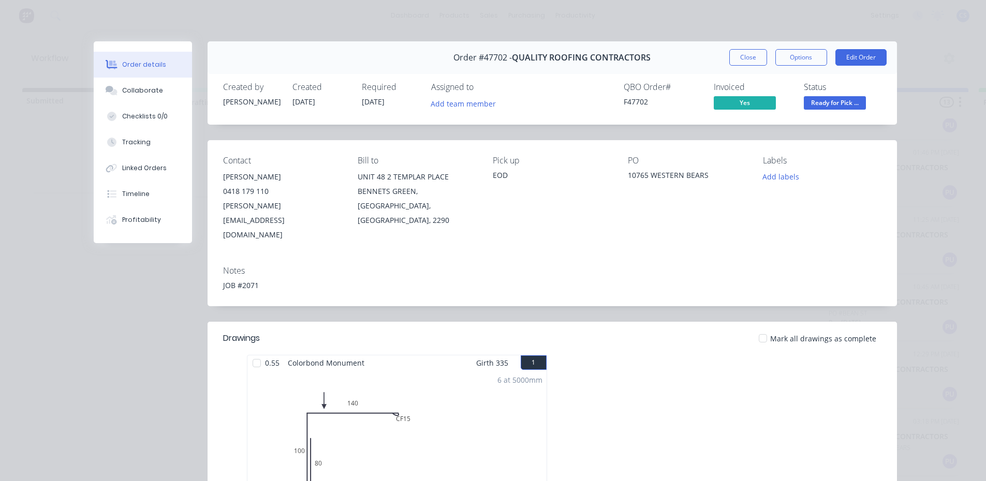
click at [813, 103] on span "Ready for Pick ..." at bounding box center [835, 102] width 62 height 13
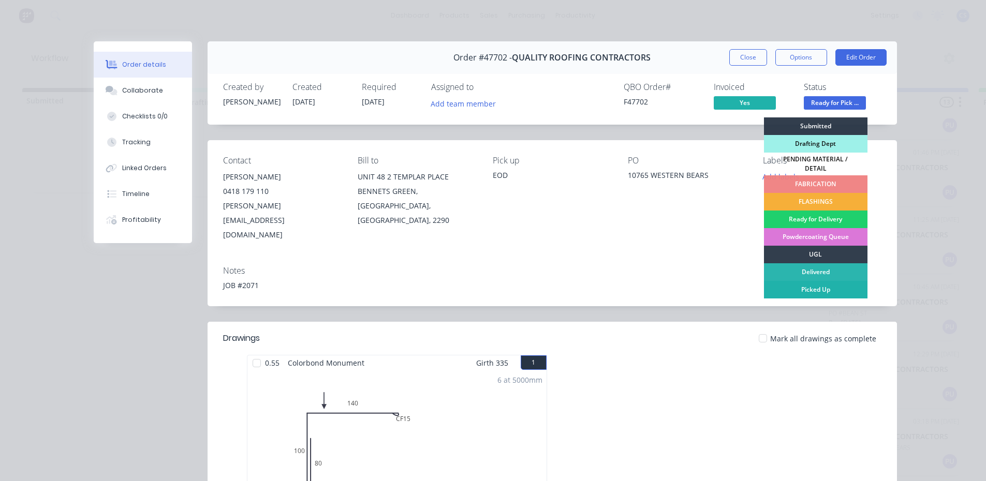
click at [805, 283] on div "Picked Up" at bounding box center [815, 290] width 103 height 18
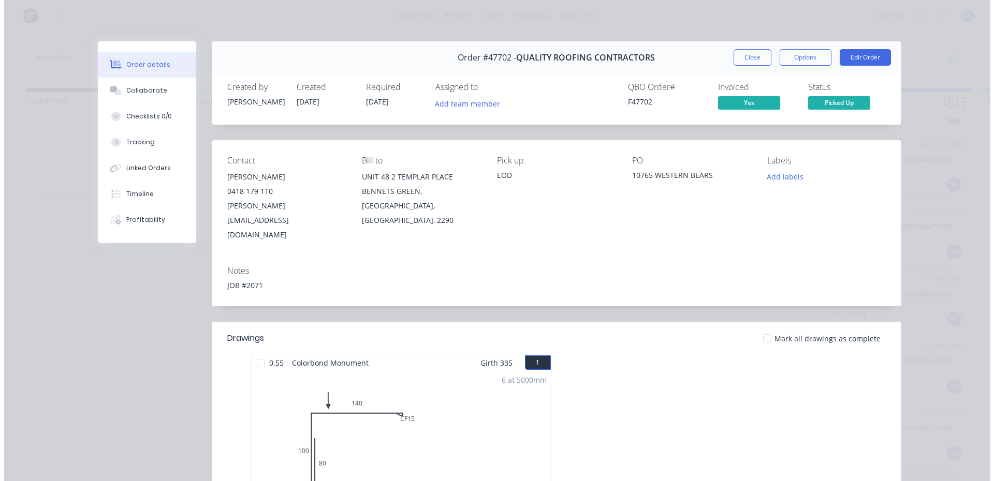
scroll to position [454, 0]
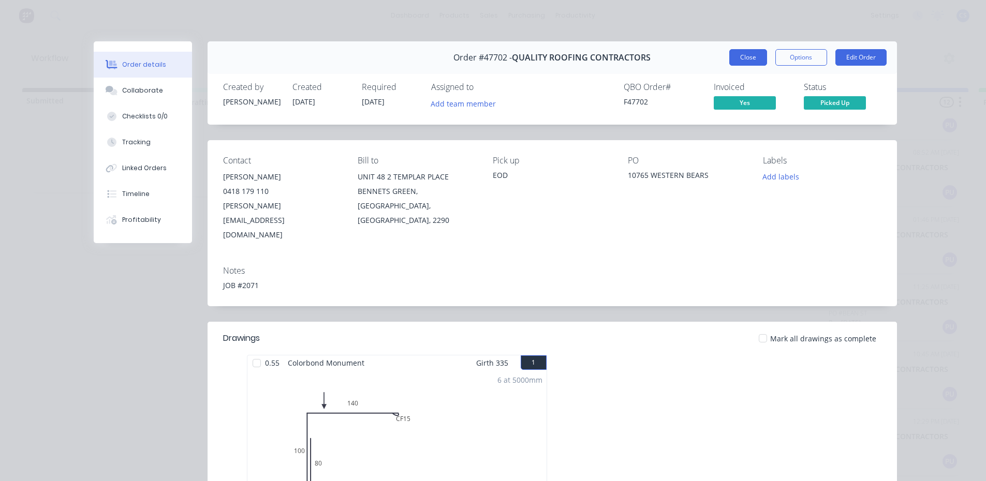
click at [742, 52] on button "Close" at bounding box center [748, 57] width 38 height 17
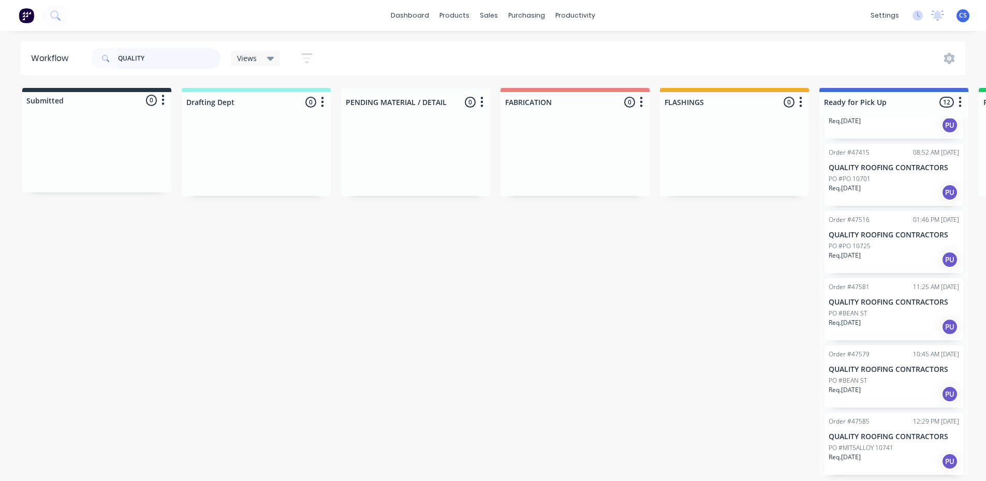
drag, startPoint x: 160, startPoint y: 58, endPoint x: 49, endPoint y: 64, distance: 110.9
click at [61, 62] on header "Workflow QUALITY Views Save new view None (Default) edit Nilesh edit Production…" at bounding box center [493, 58] width 945 height 34
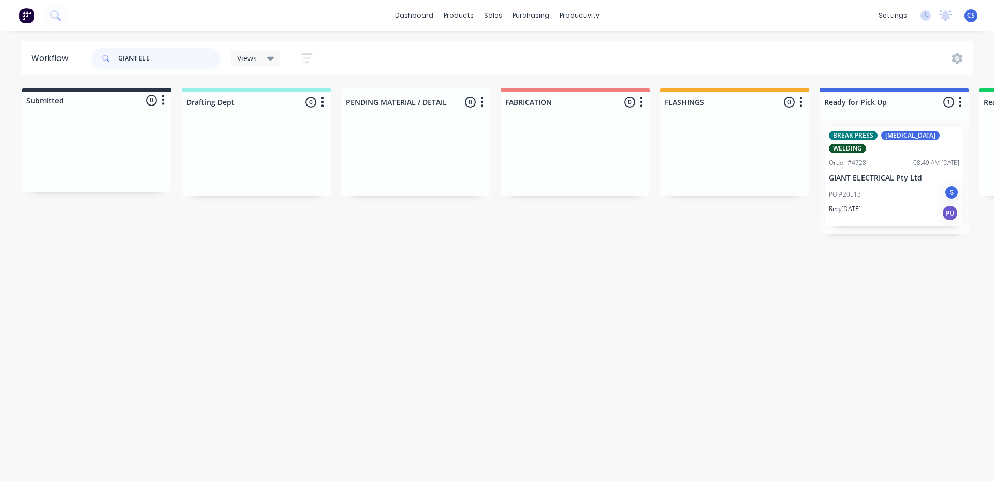
type input "GIANT ELE"
click at [862, 204] on div "Req. 12/09/25 PU" at bounding box center [893, 213] width 130 height 18
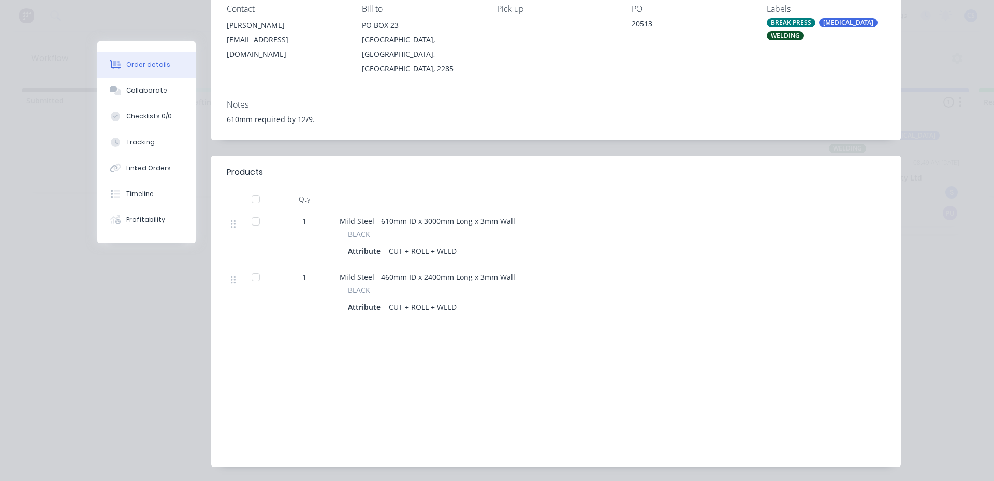
scroll to position [155, 0]
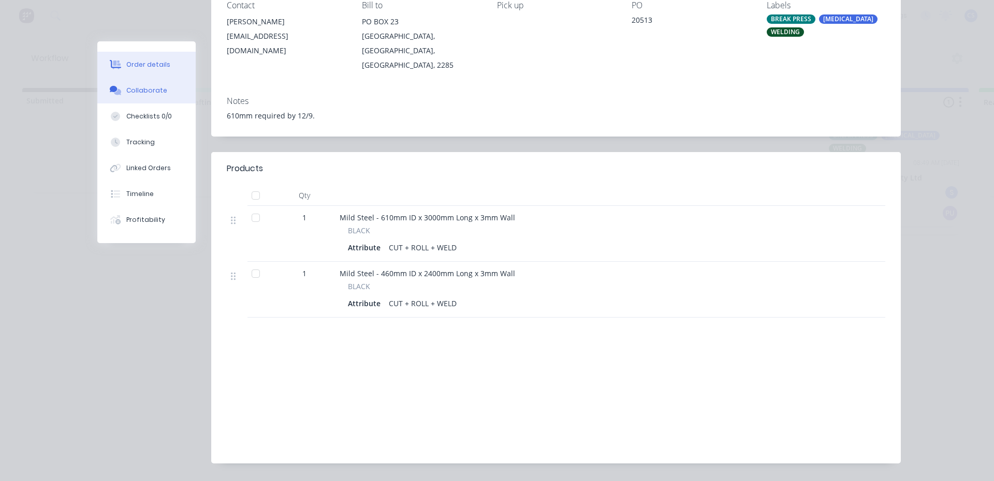
click at [175, 92] on button "Collaborate" at bounding box center [146, 91] width 98 height 26
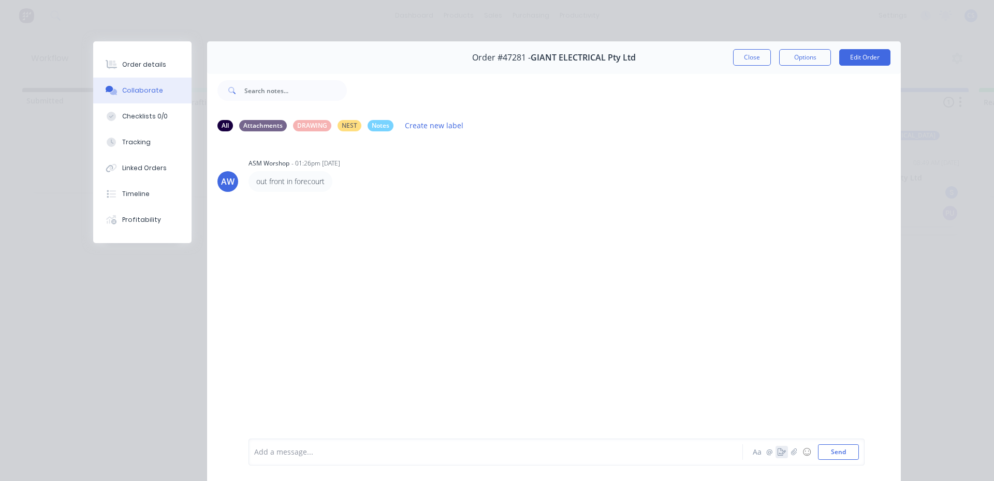
click at [779, 450] on icon "button" at bounding box center [781, 452] width 8 height 7
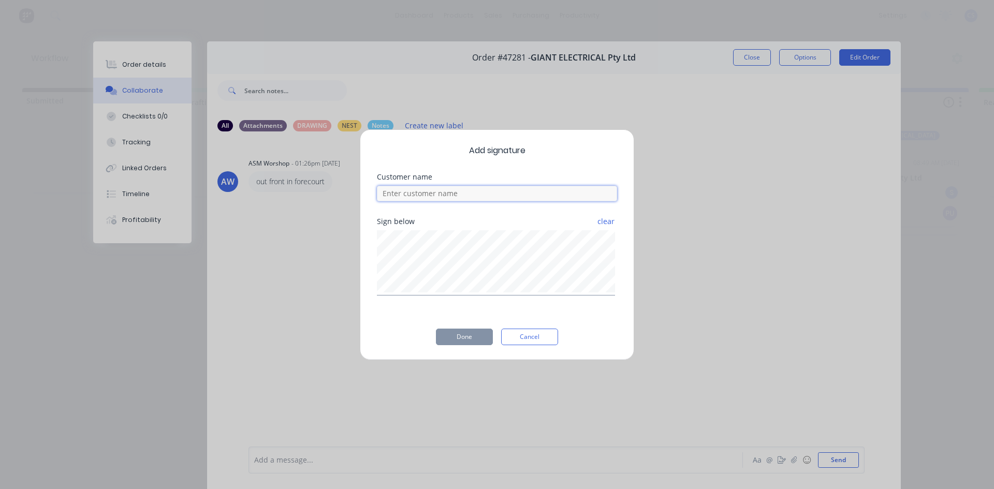
click at [488, 192] on input at bounding box center [497, 194] width 240 height 16
type input "KADEN"
click at [468, 336] on button "Done" at bounding box center [464, 337] width 57 height 17
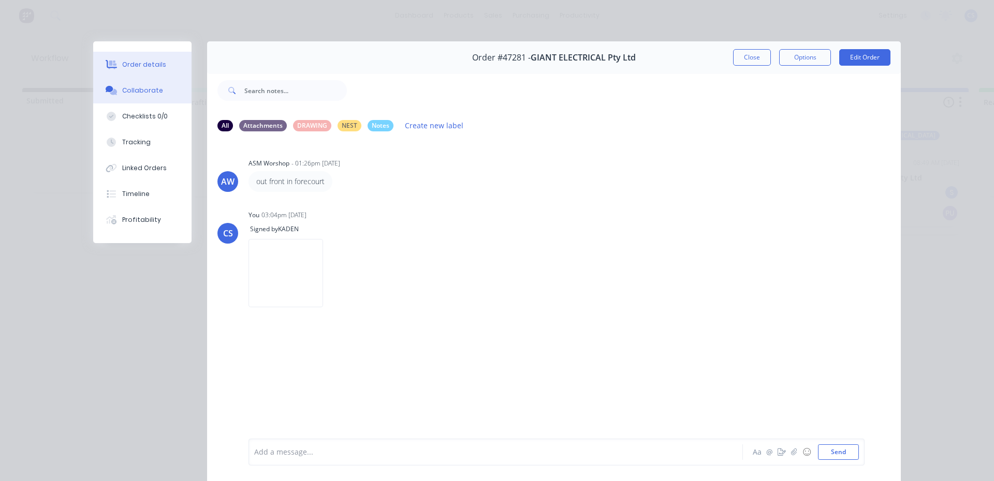
click at [128, 65] on div "Order details" at bounding box center [144, 64] width 44 height 9
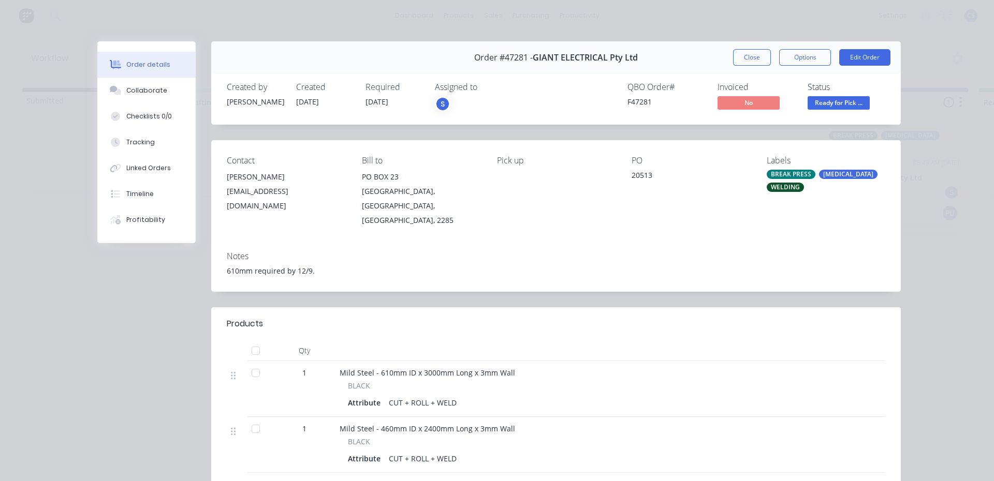
click at [822, 107] on span "Ready for Pick ..." at bounding box center [838, 102] width 62 height 13
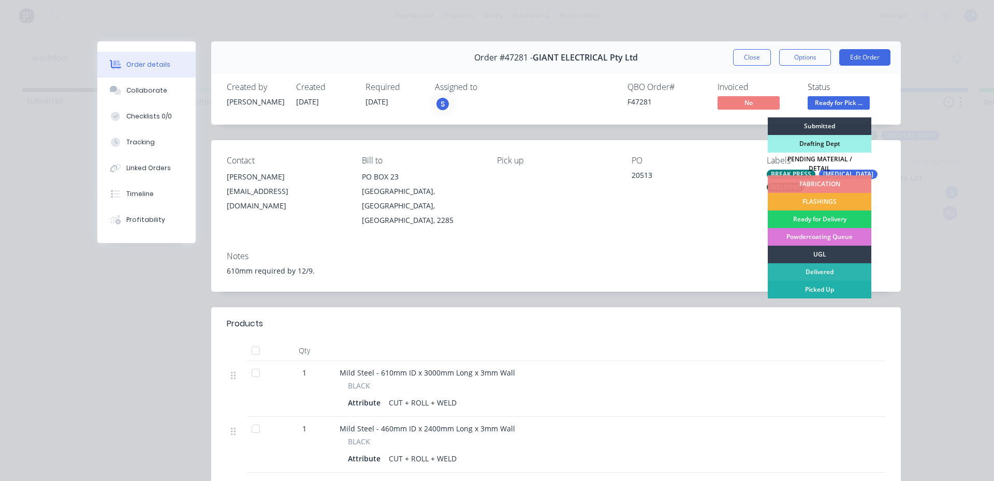
click at [829, 287] on div "Picked Up" at bounding box center [818, 290] width 103 height 18
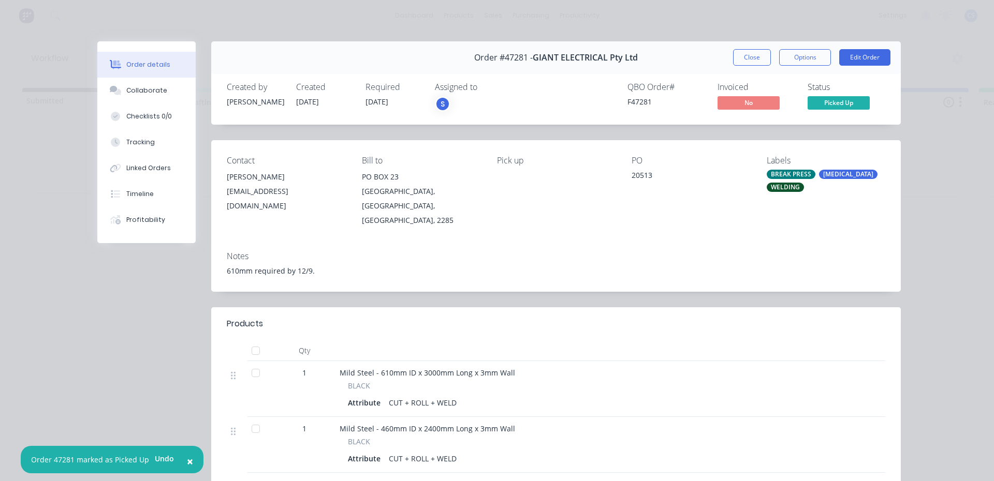
click at [746, 48] on div "Order #47281 - GIANT ELECTRICAL Pty Ltd Close Options Edit Order" at bounding box center [555, 57] width 689 height 33
click at [741, 57] on button "Close" at bounding box center [752, 57] width 38 height 17
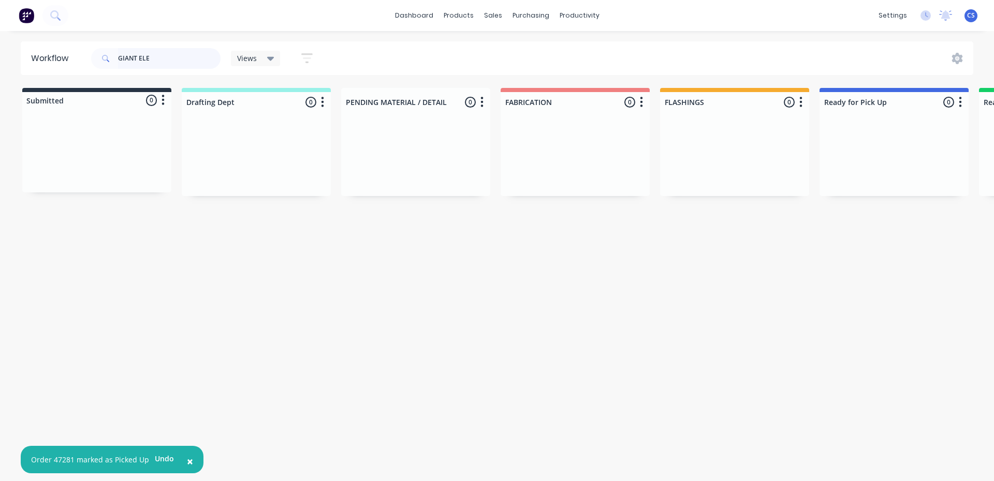
drag, startPoint x: 161, startPoint y: 65, endPoint x: 106, endPoint y: 61, distance: 55.0
click at [107, 62] on div "GIANT ELE" at bounding box center [155, 58] width 129 height 21
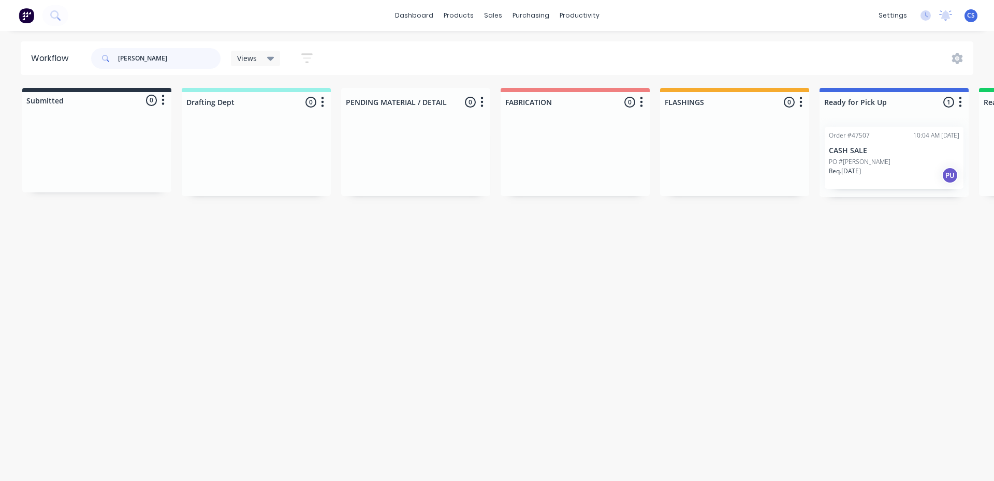
type input "DAVE"
click at [869, 168] on div "Req. 12/09/25 PU" at bounding box center [893, 176] width 130 height 18
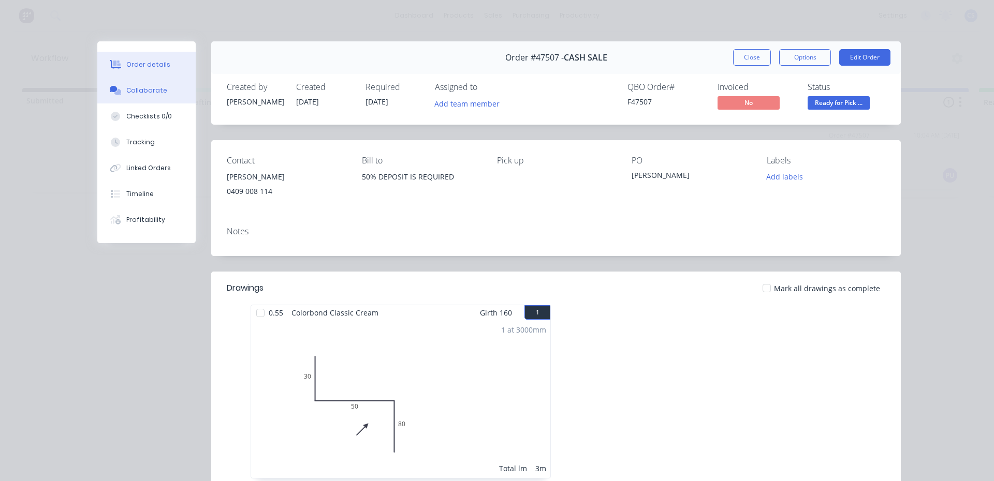
click at [143, 97] on button "Collaborate" at bounding box center [146, 91] width 98 height 26
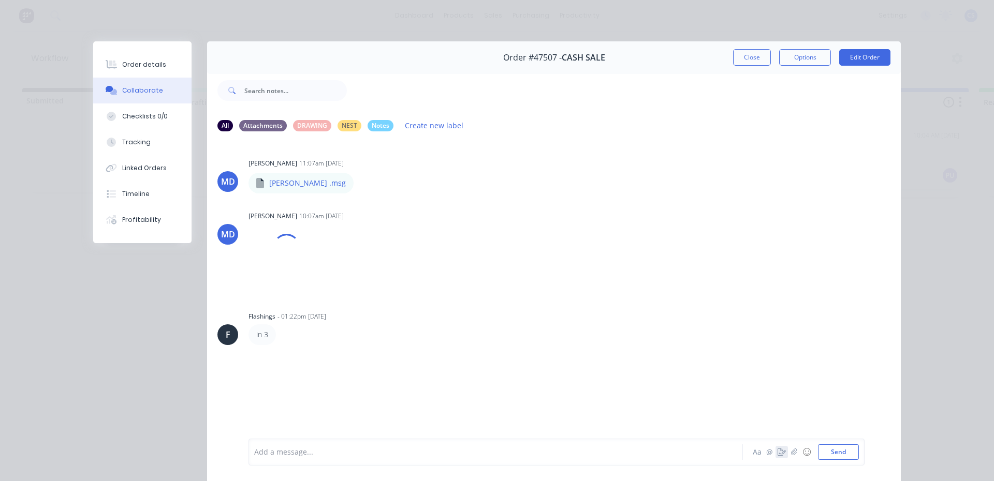
click at [777, 453] on icon "button" at bounding box center [781, 452] width 8 height 7
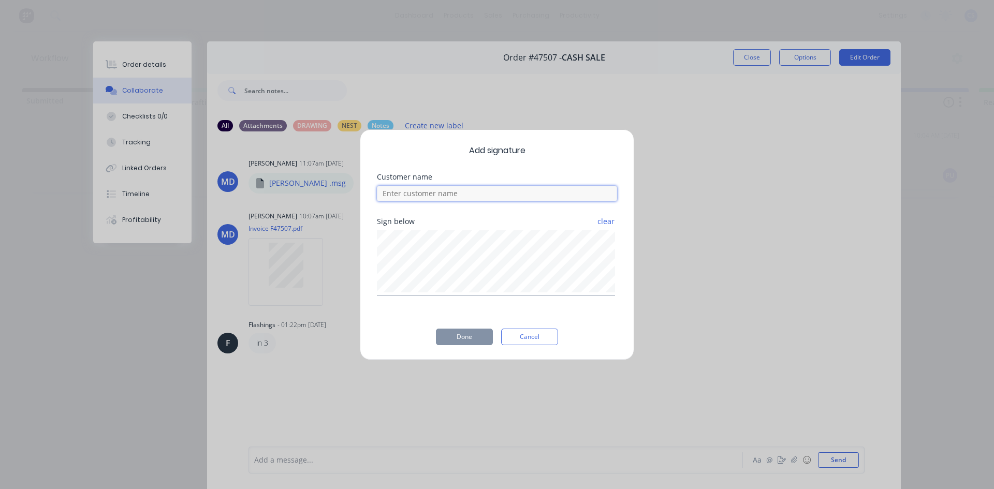
click at [504, 191] on input at bounding box center [497, 194] width 240 height 16
type input "LAURA"
click at [479, 335] on button "Done" at bounding box center [464, 337] width 57 height 17
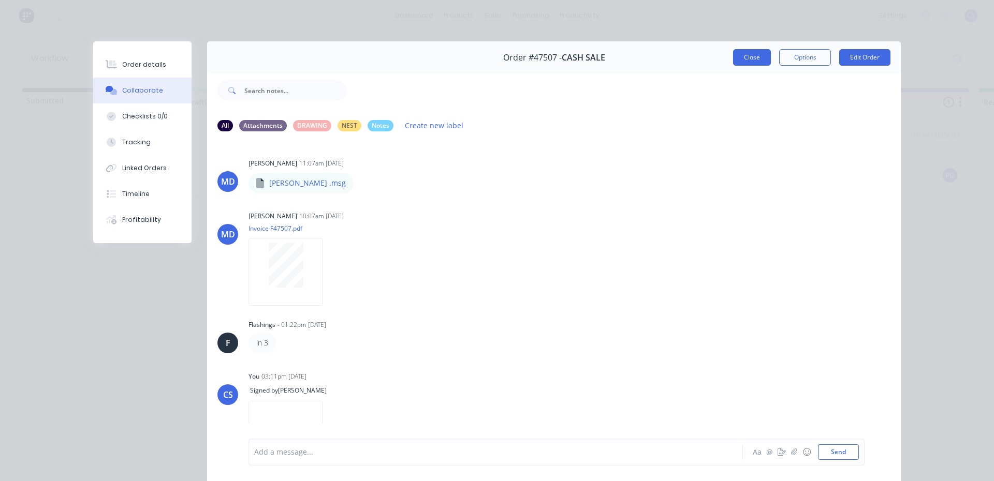
click at [754, 63] on button "Close" at bounding box center [752, 57] width 38 height 17
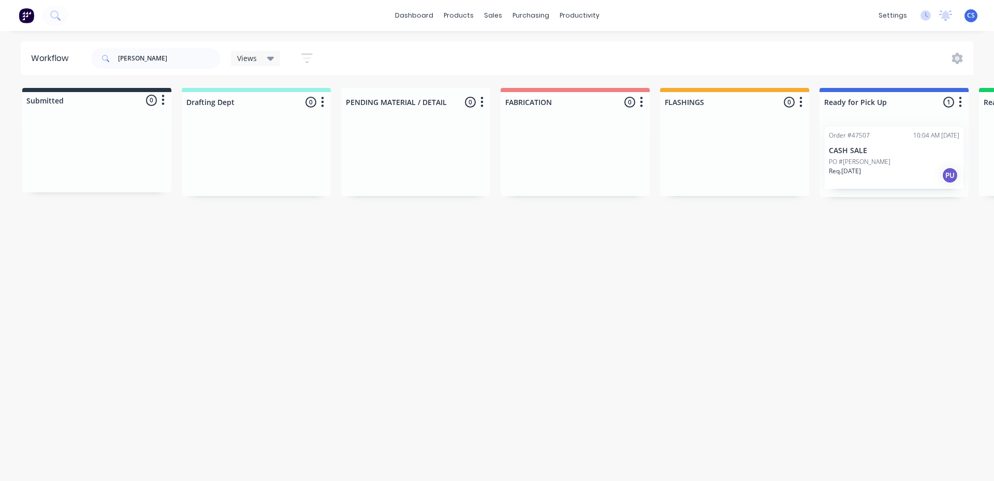
click at [847, 153] on p "CASH SALE" at bounding box center [893, 150] width 130 height 9
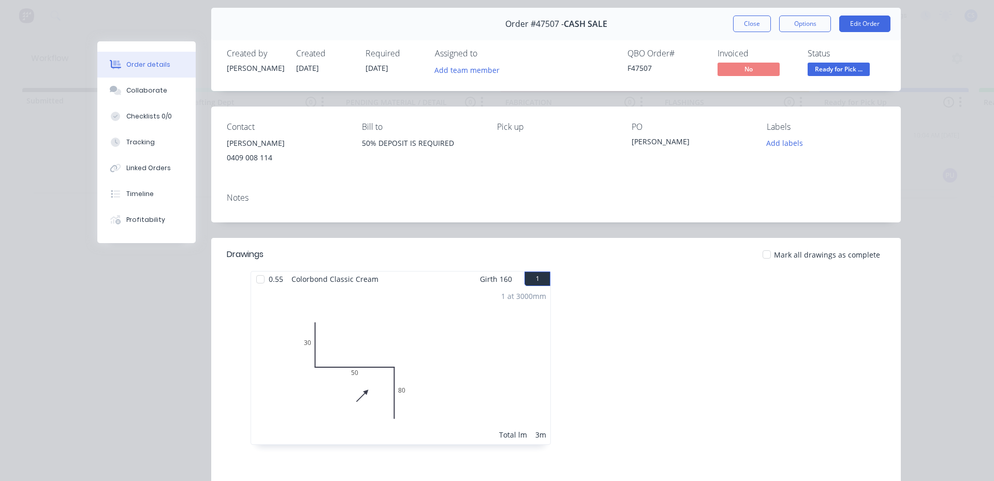
scroll to position [52, 0]
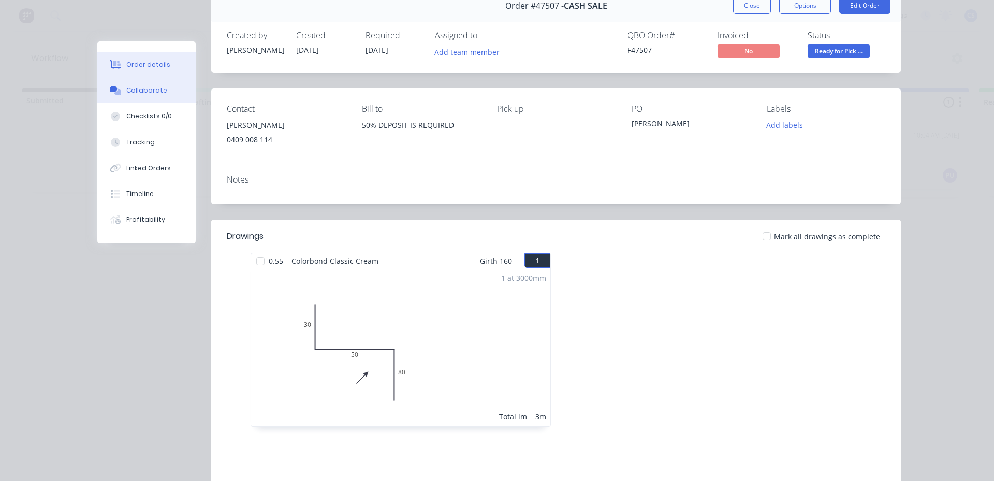
click at [153, 90] on div "Collaborate" at bounding box center [146, 90] width 41 height 9
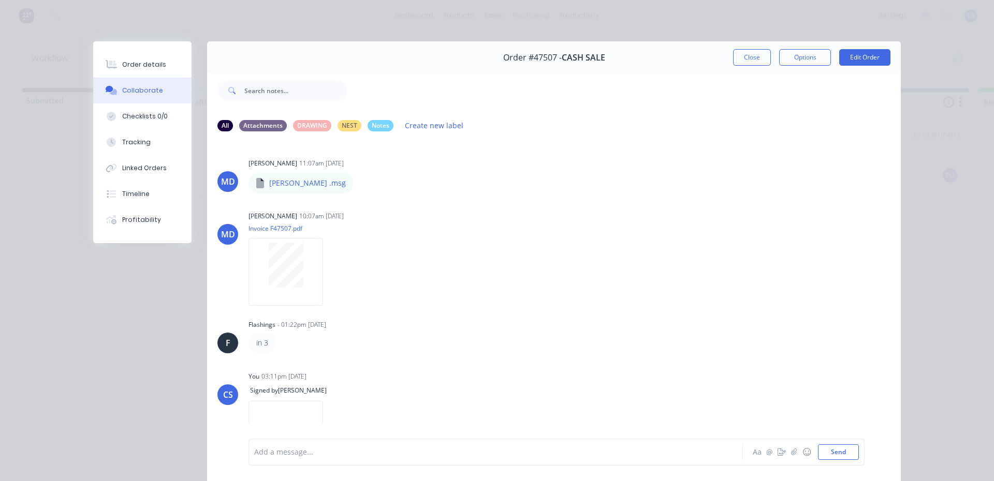
scroll to position [29, 0]
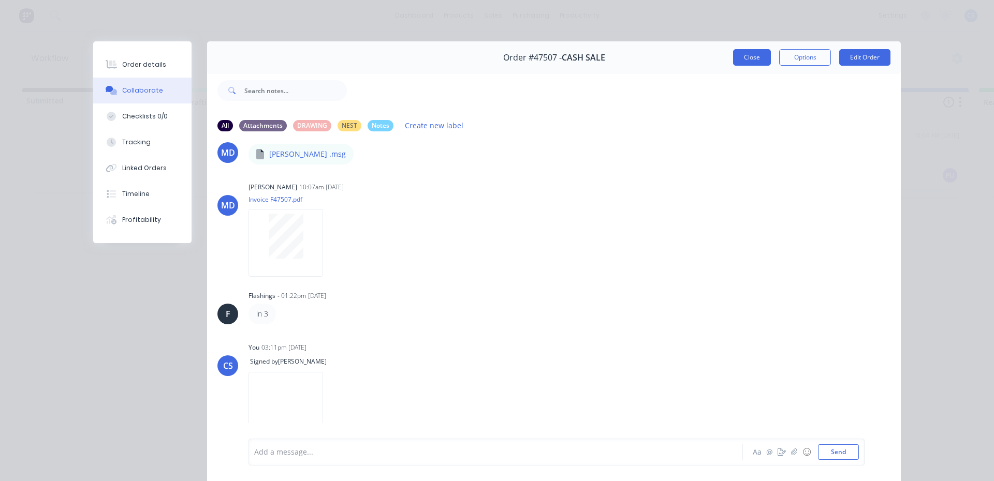
click at [753, 60] on button "Close" at bounding box center [752, 57] width 38 height 17
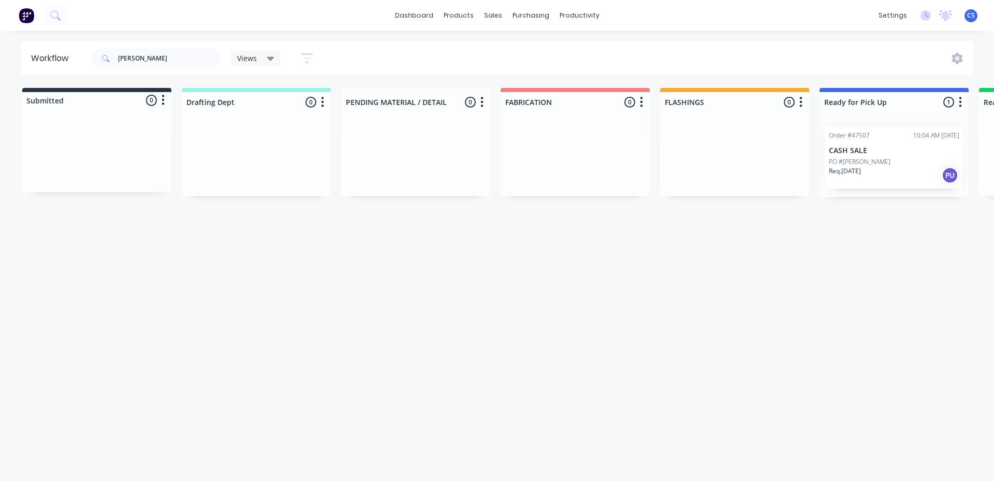
click at [880, 149] on p "CASH SALE" at bounding box center [893, 150] width 130 height 9
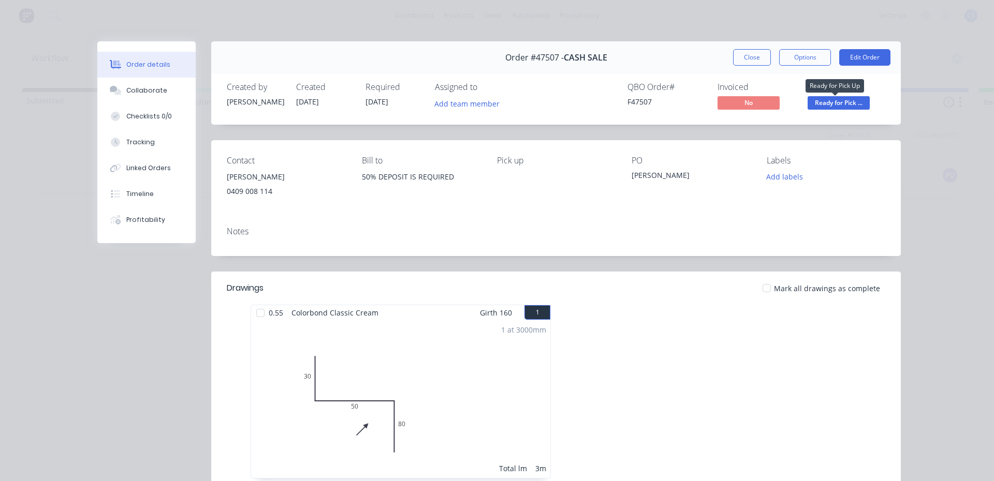
click at [850, 106] on span "Ready for Pick ..." at bounding box center [838, 102] width 62 height 13
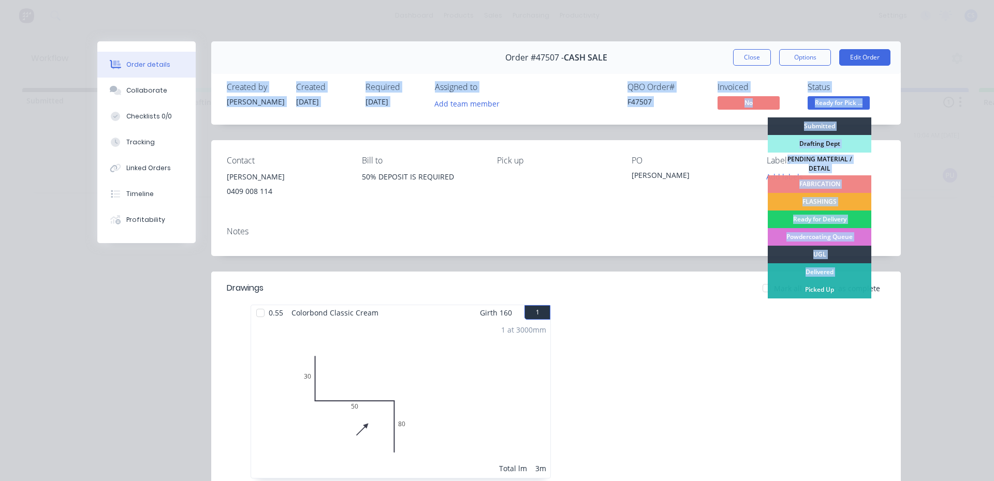
drag, startPoint x: 787, startPoint y: 283, endPoint x: 678, endPoint y: 44, distance: 262.1
click at [678, 44] on div "Order #47507 - CASH SALE Close Options Edit Order Created by Mel Created 11/09/…" at bounding box center [498, 345] width 803 height 609
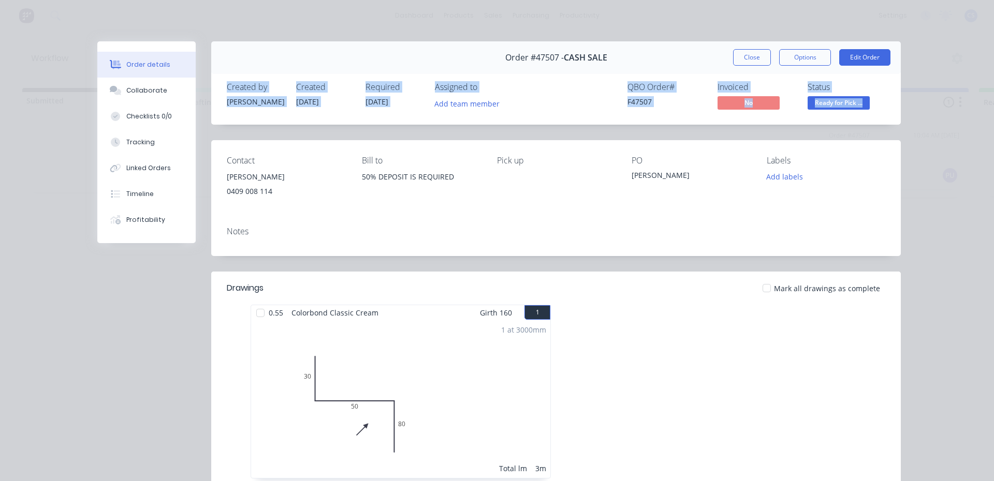
click at [675, 45] on div "Order #47507 - CASH SALE Close Options Edit Order" at bounding box center [555, 57] width 689 height 33
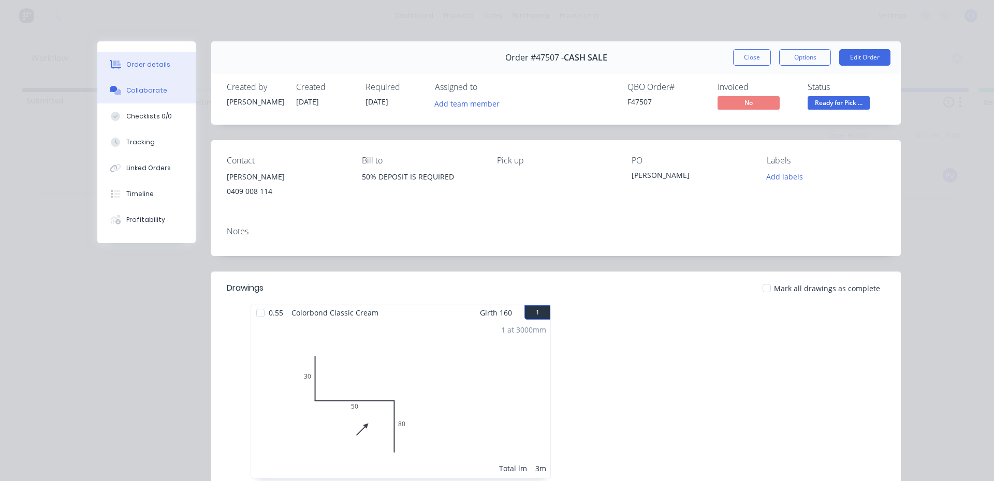
click at [143, 90] on div "Collaborate" at bounding box center [146, 90] width 41 height 9
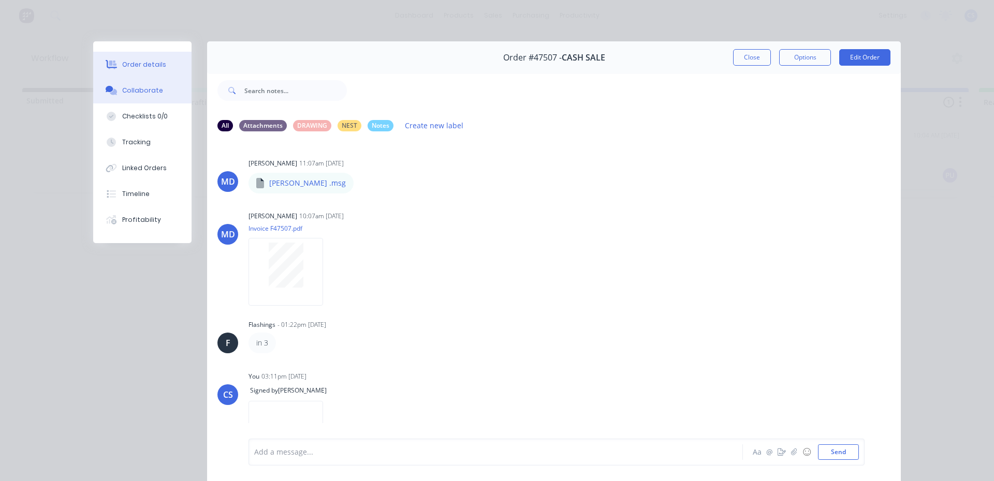
click at [156, 72] on button "Order details" at bounding box center [142, 65] width 98 height 26
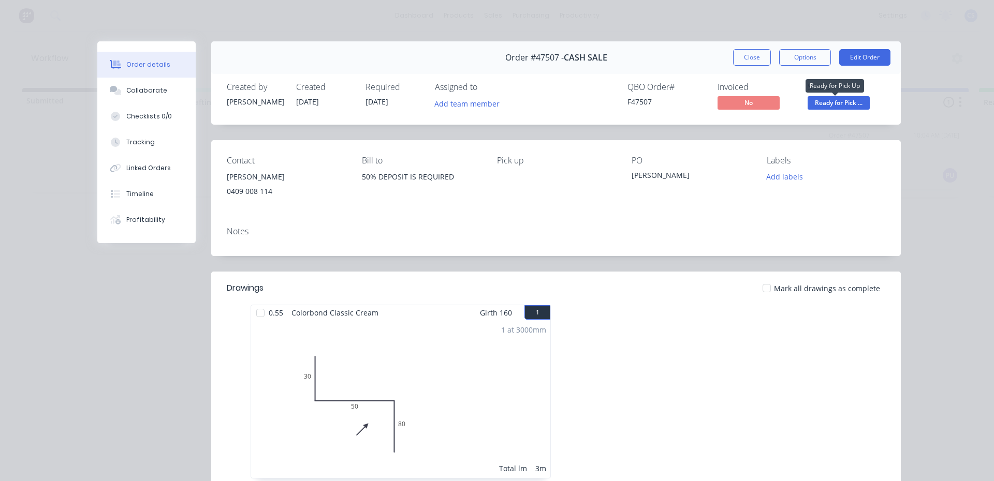
click at [837, 107] on span "Ready for Pick ..." at bounding box center [838, 102] width 62 height 13
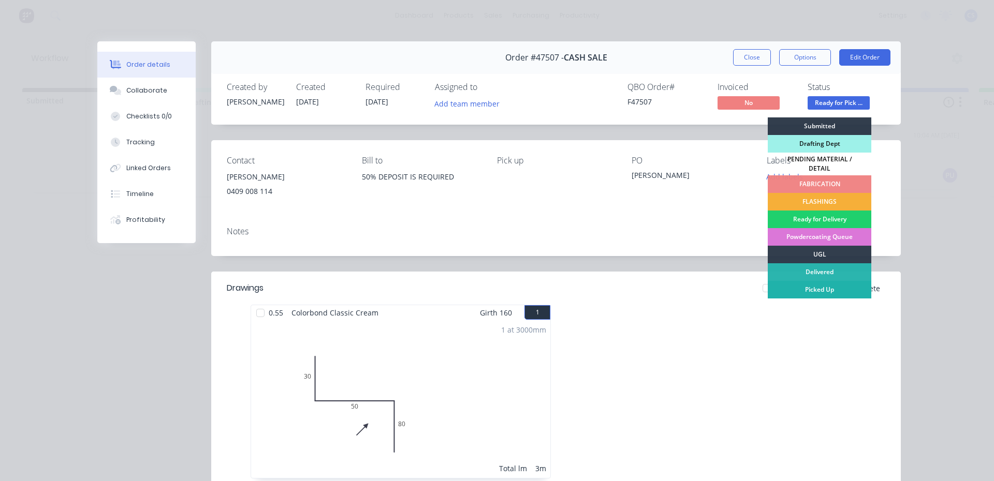
click at [805, 286] on div "Picked Up" at bounding box center [818, 290] width 103 height 18
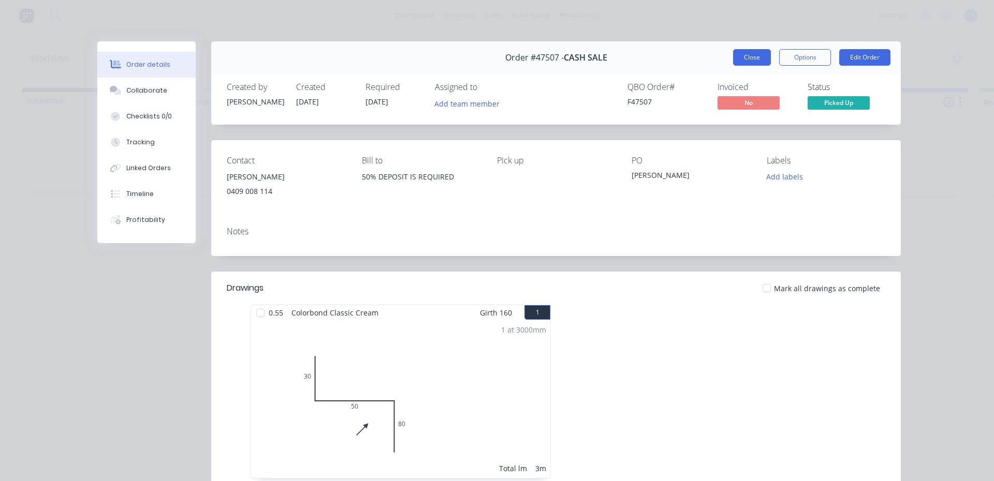
click at [746, 53] on button "Close" at bounding box center [752, 57] width 38 height 17
